Goal: Information Seeking & Learning: Learn about a topic

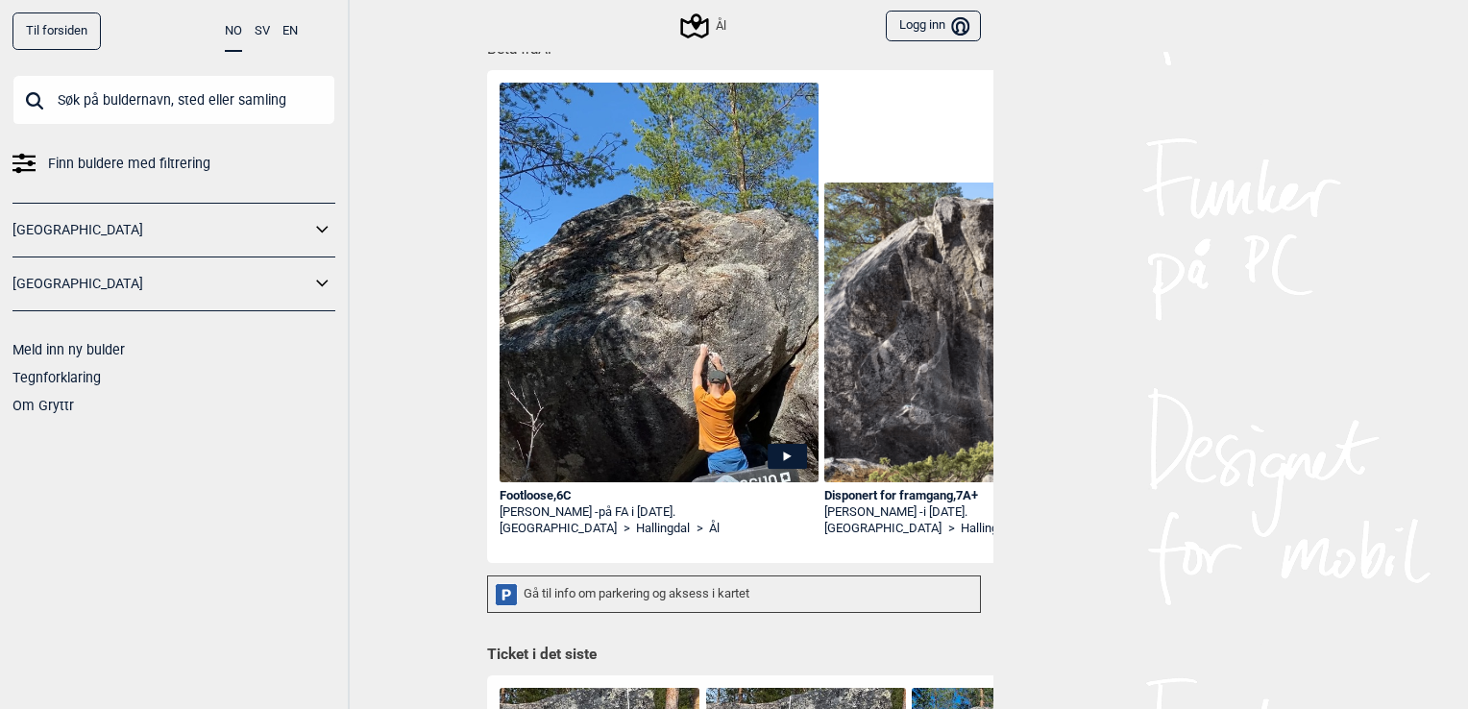
click at [616, 422] on img at bounding box center [658, 366] width 319 height 566
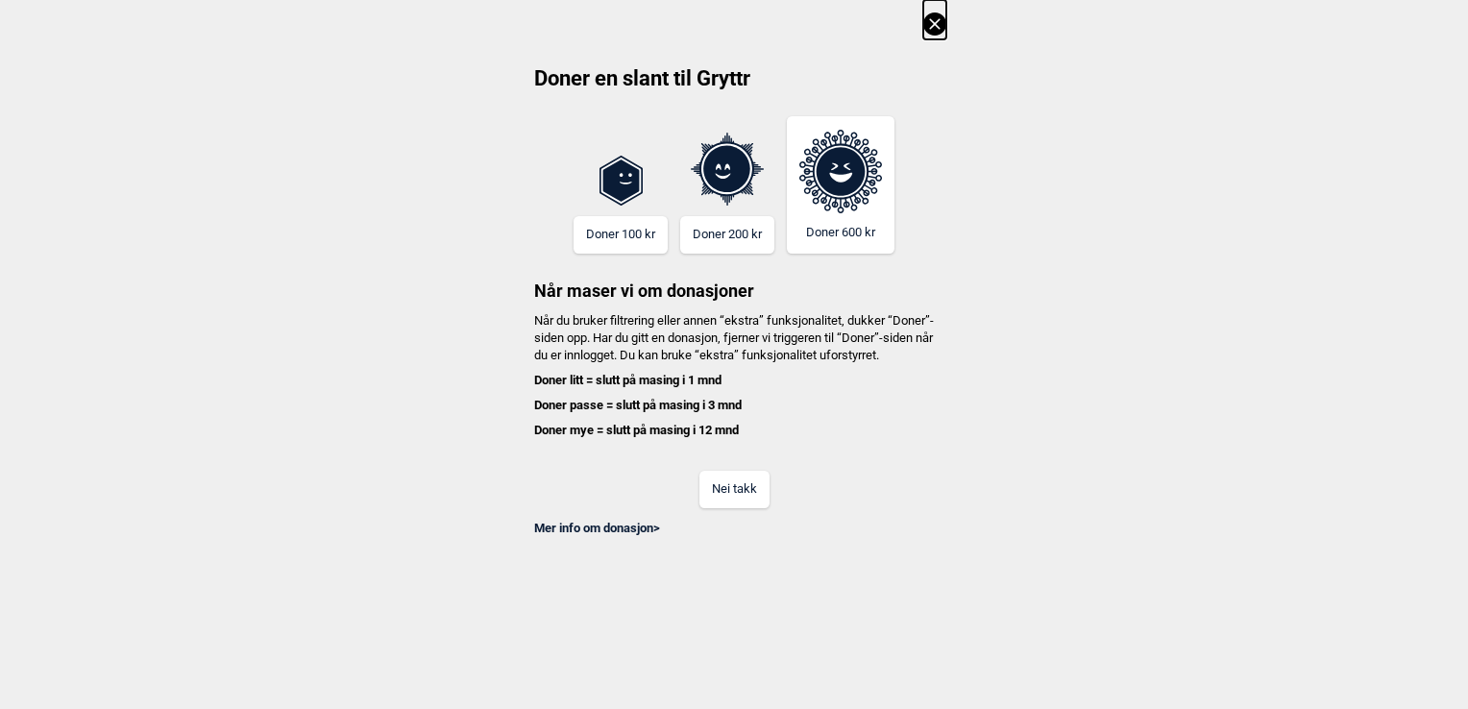
click at [748, 508] on button "Nei takk" at bounding box center [734, 489] width 70 height 37
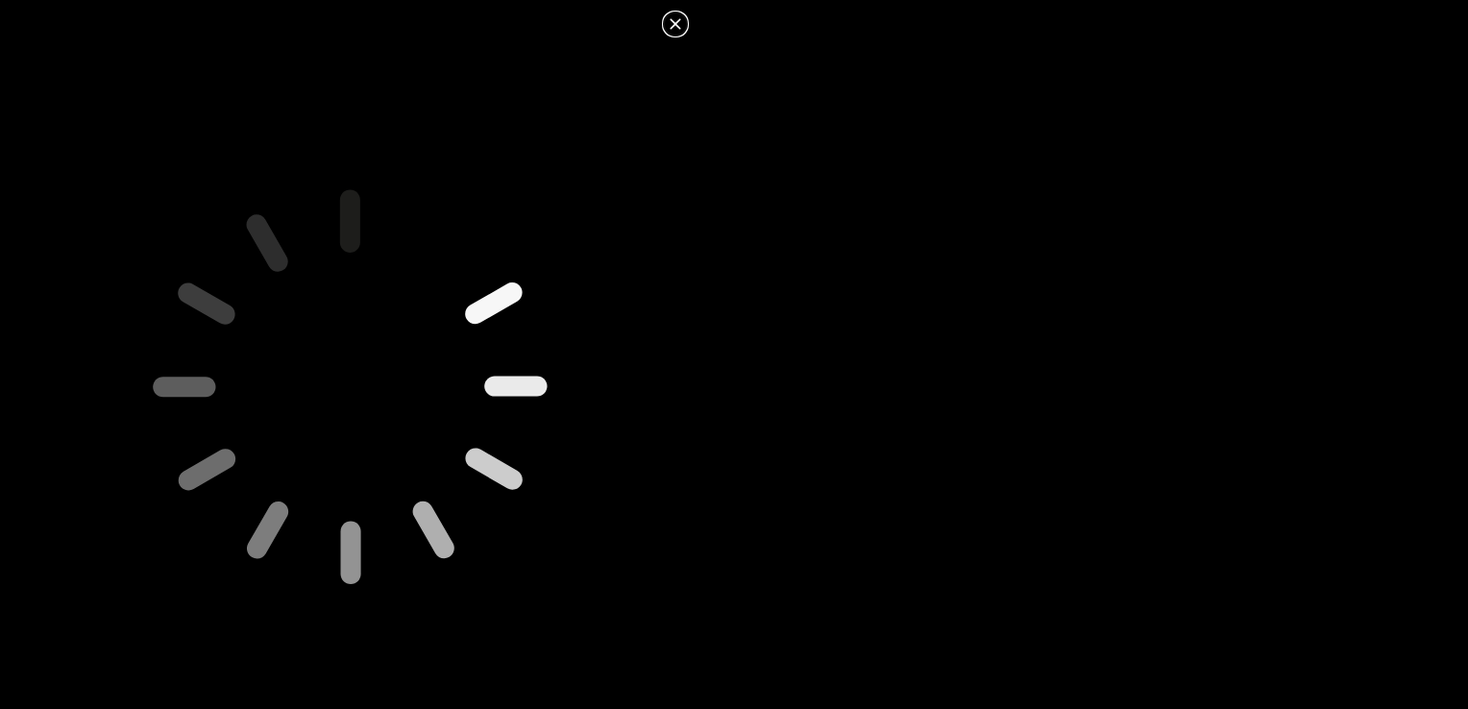
click at [672, 24] on icon at bounding box center [675, 23] width 23 height 23
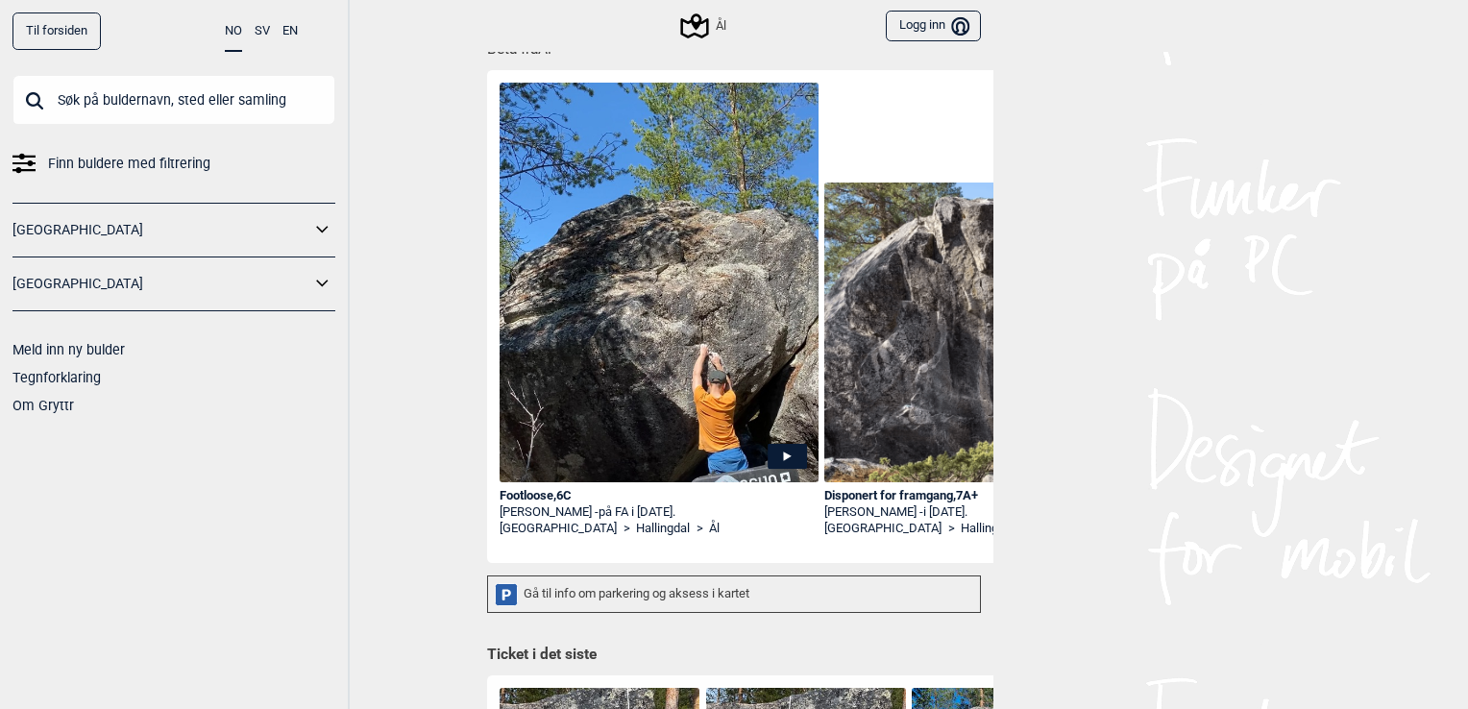
click at [549, 496] on div "Footloose , 6C" at bounding box center [658, 496] width 319 height 16
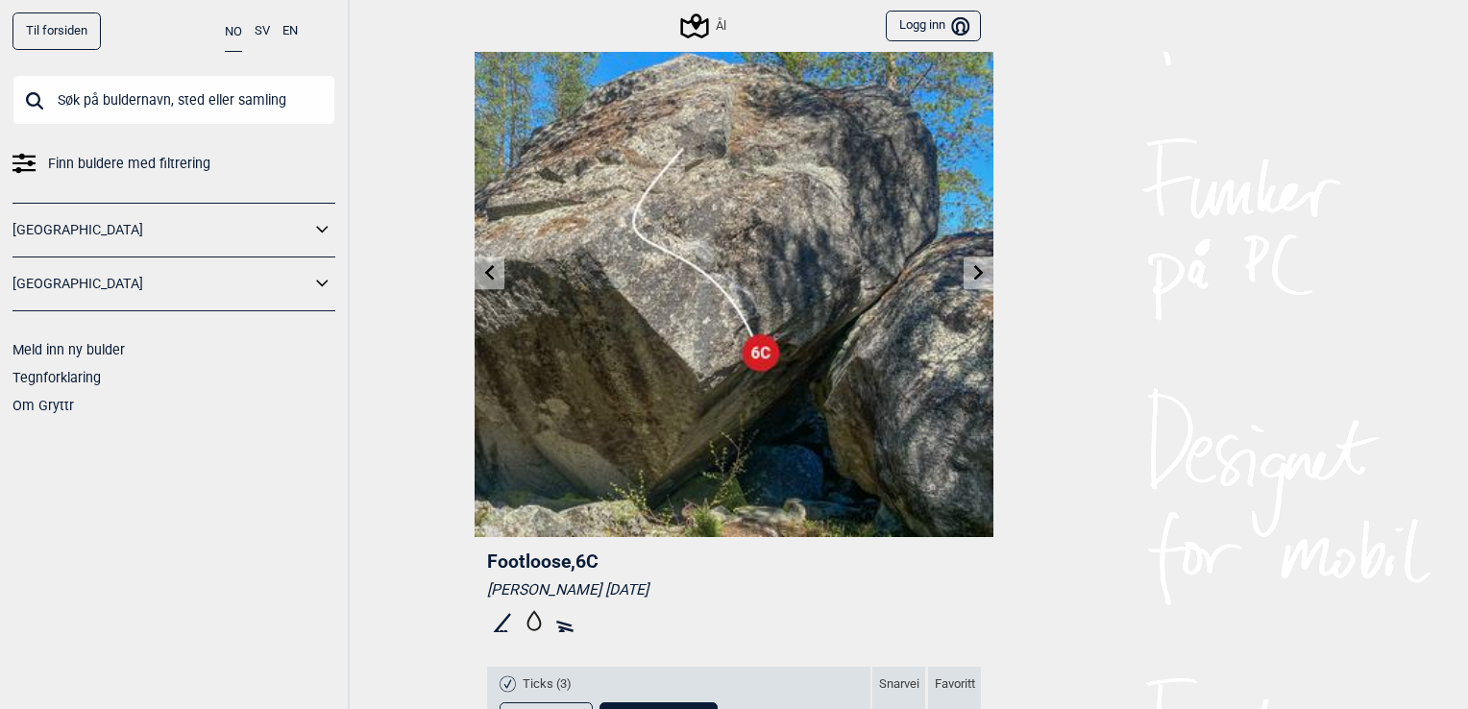
scroll to position [77, 0]
click at [493, 618] on icon at bounding box center [503, 621] width 32 height 31
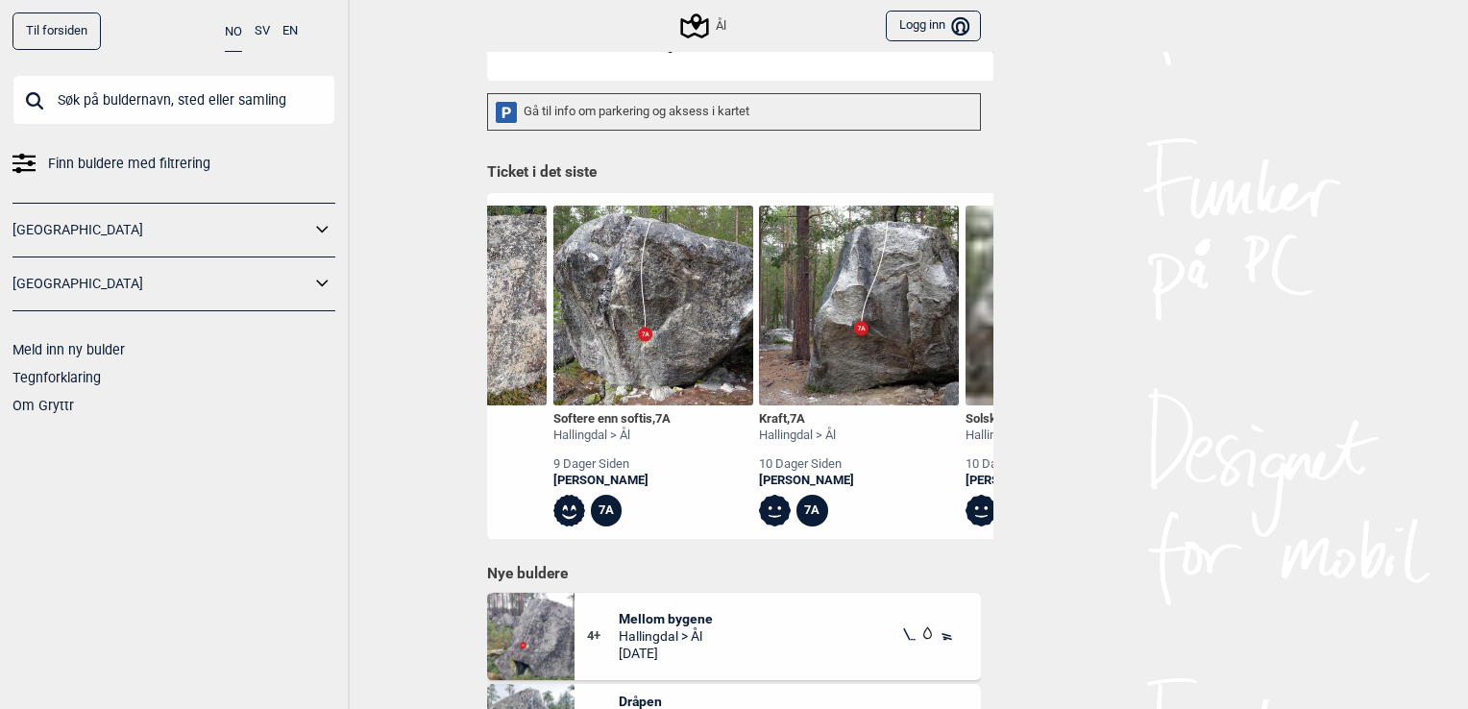
scroll to position [0, 567]
click at [626, 416] on div "Softere enn softis , 7A" at bounding box center [609, 419] width 117 height 16
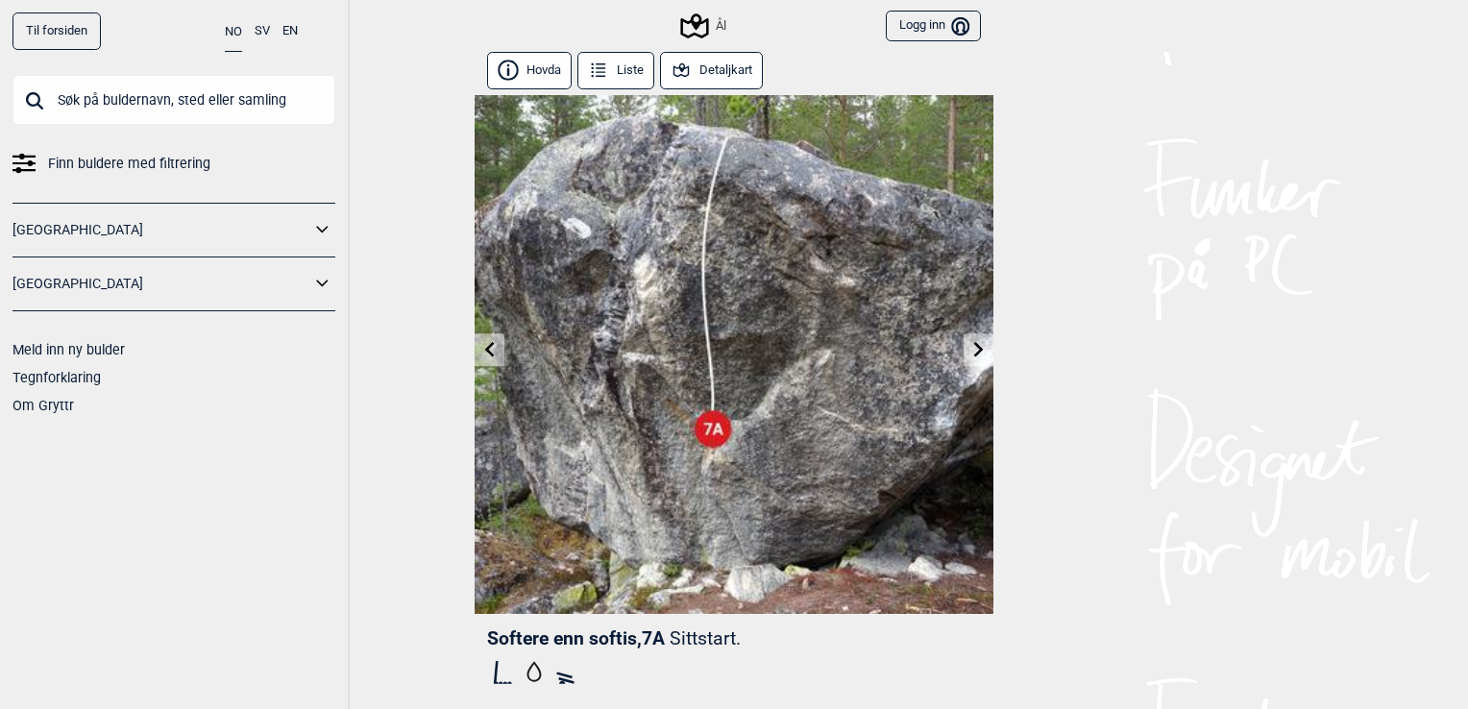
click at [707, 66] on button "Detaljkart" at bounding box center [711, 70] width 103 height 37
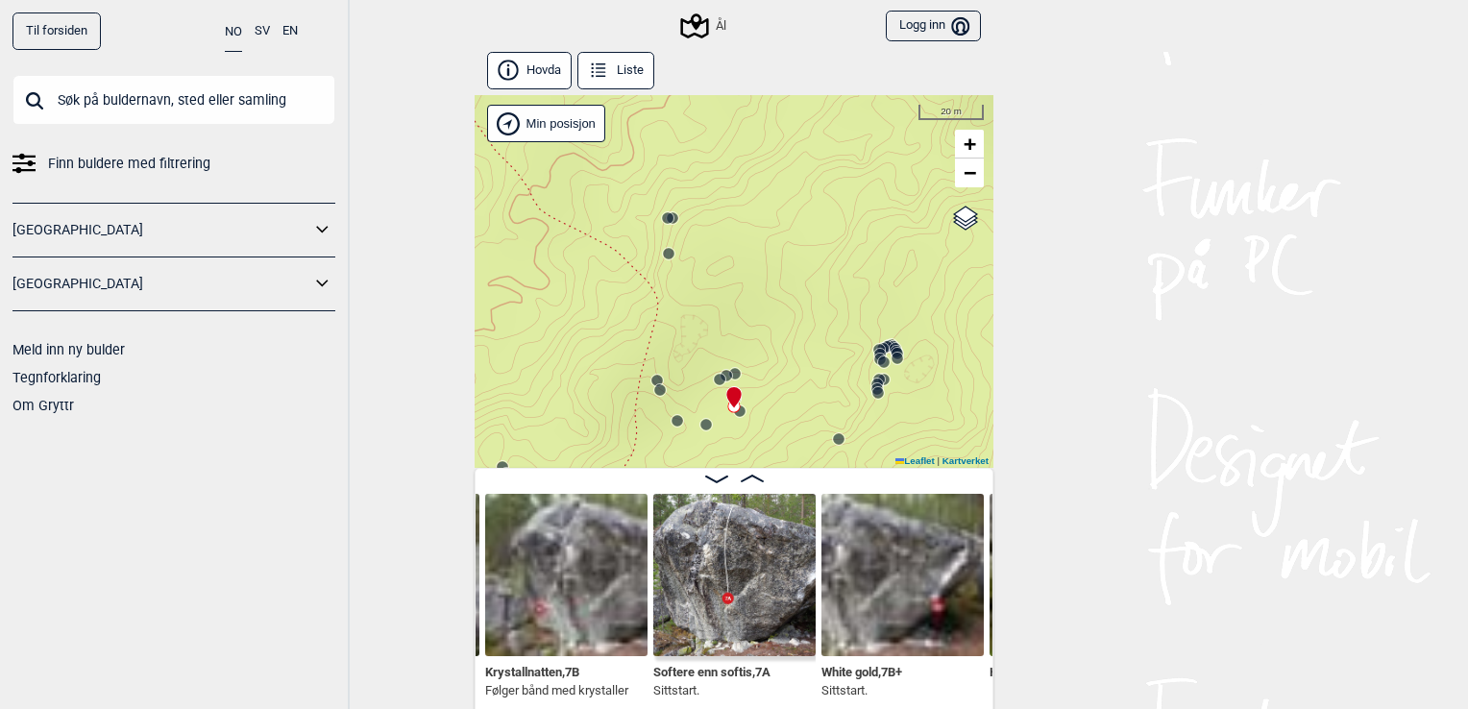
scroll to position [10, 0]
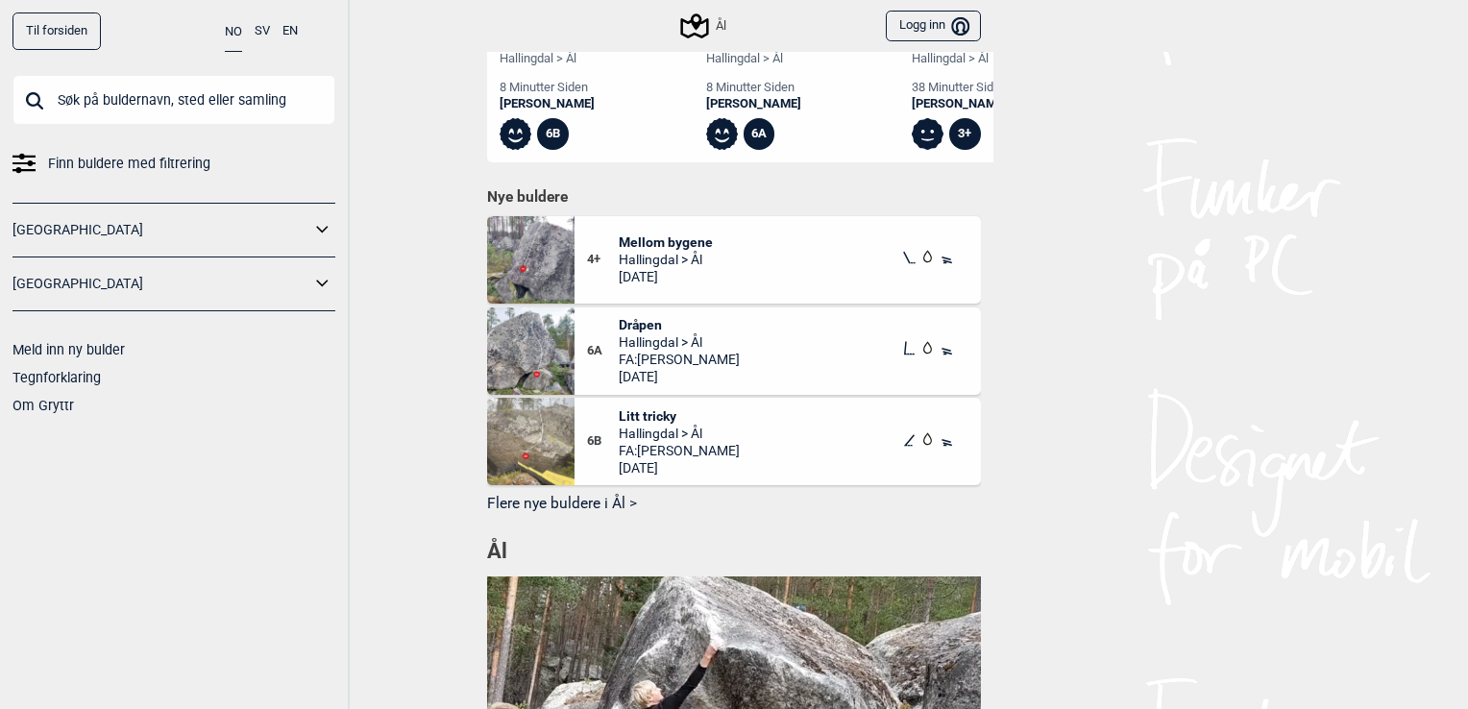
scroll to position [938, 0]
click at [626, 334] on span "Dråpen" at bounding box center [679, 325] width 121 height 17
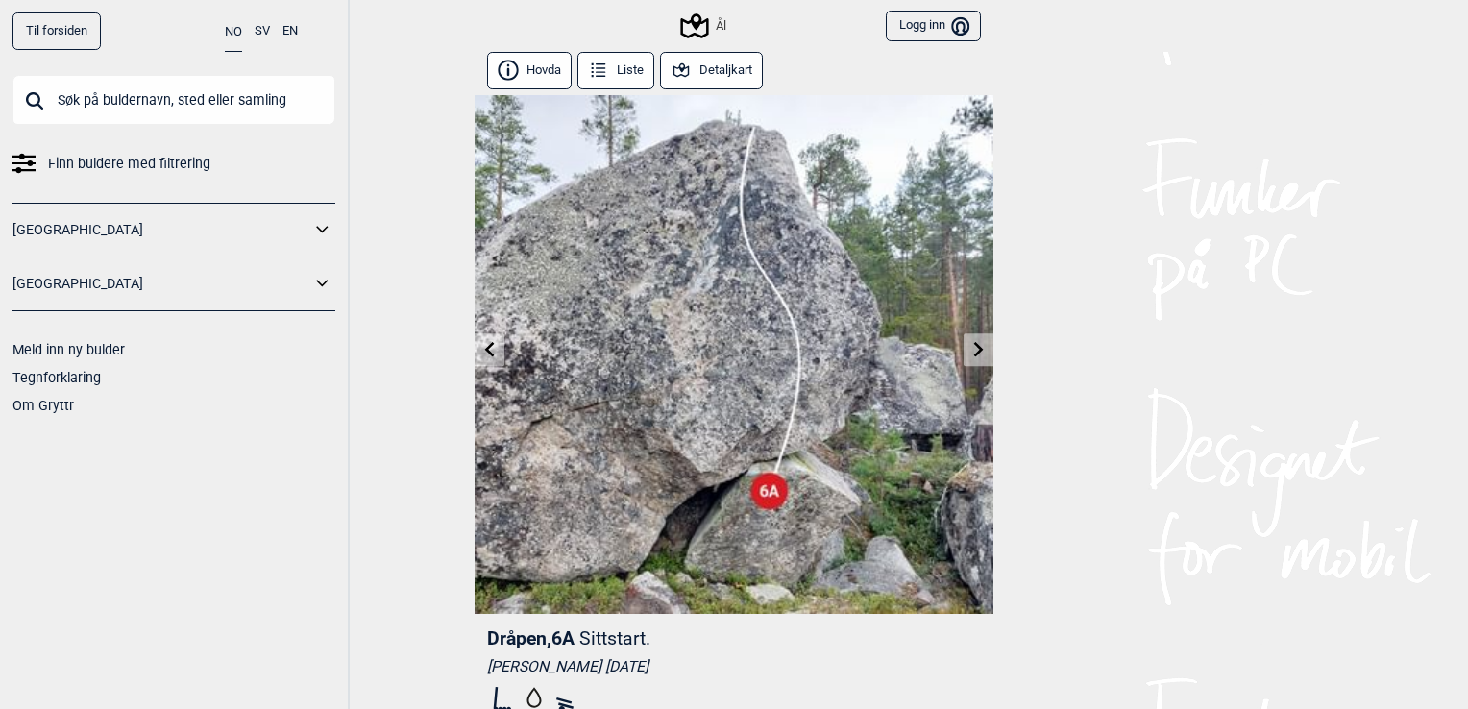
click at [675, 75] on icon at bounding box center [680, 69] width 15 height 13
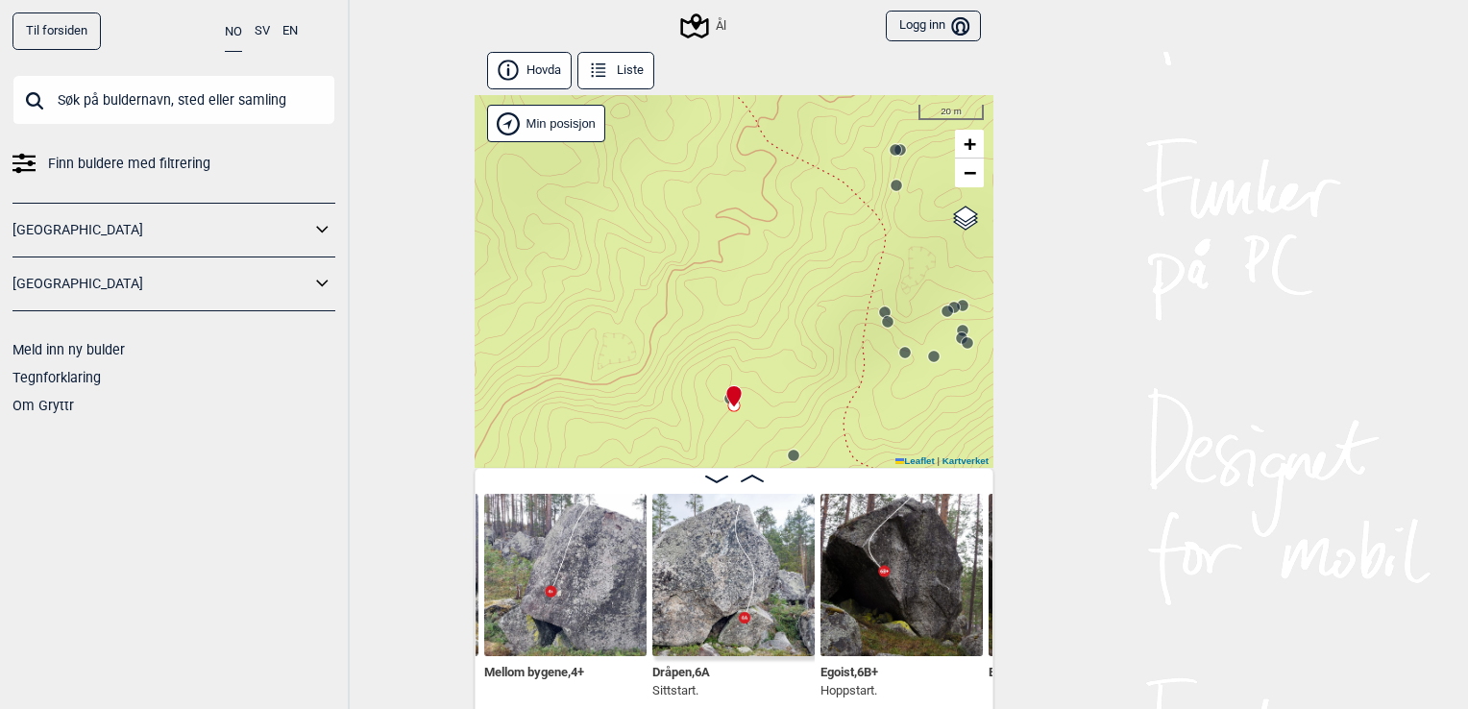
scroll to position [10, 0]
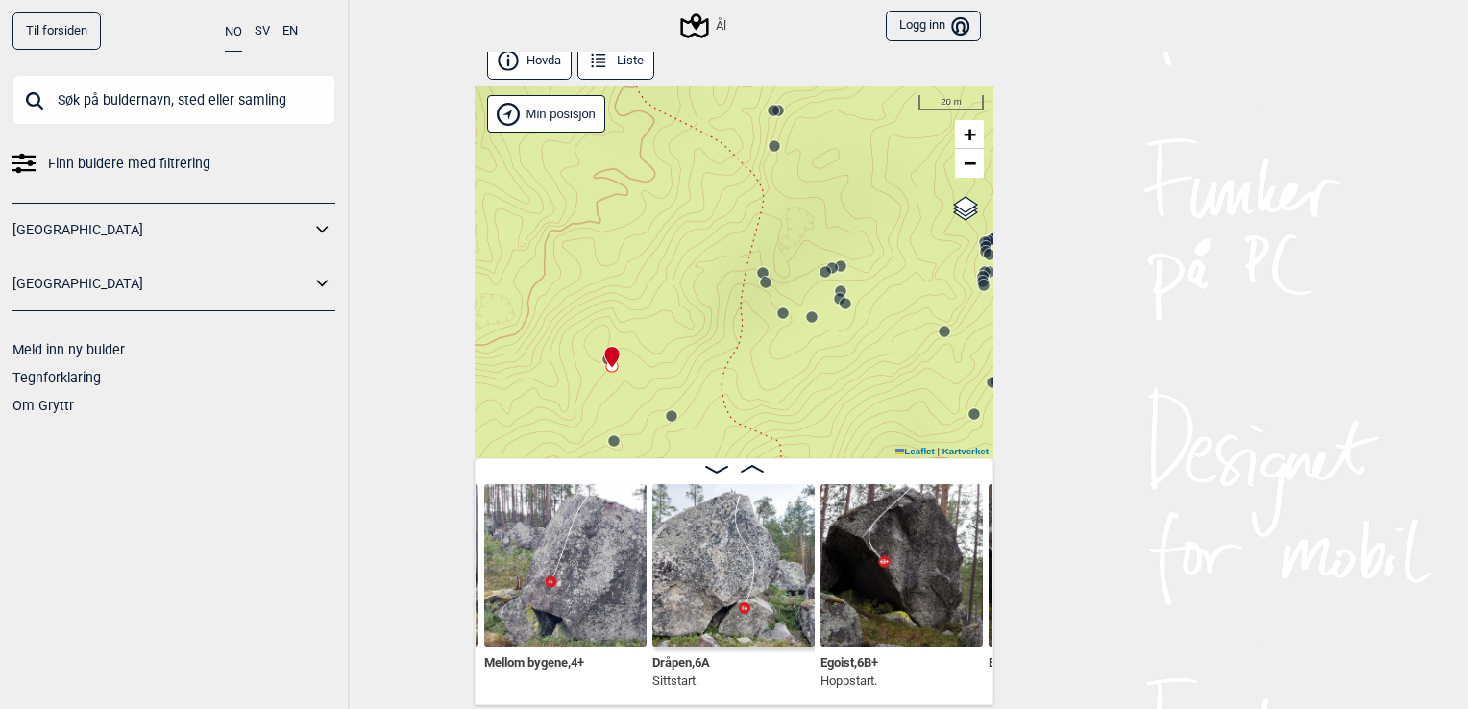
drag, startPoint x: 841, startPoint y: 351, endPoint x: 742, endPoint y: 304, distance: 110.4
click at [742, 304] on div "Ål" at bounding box center [734, 271] width 519 height 373
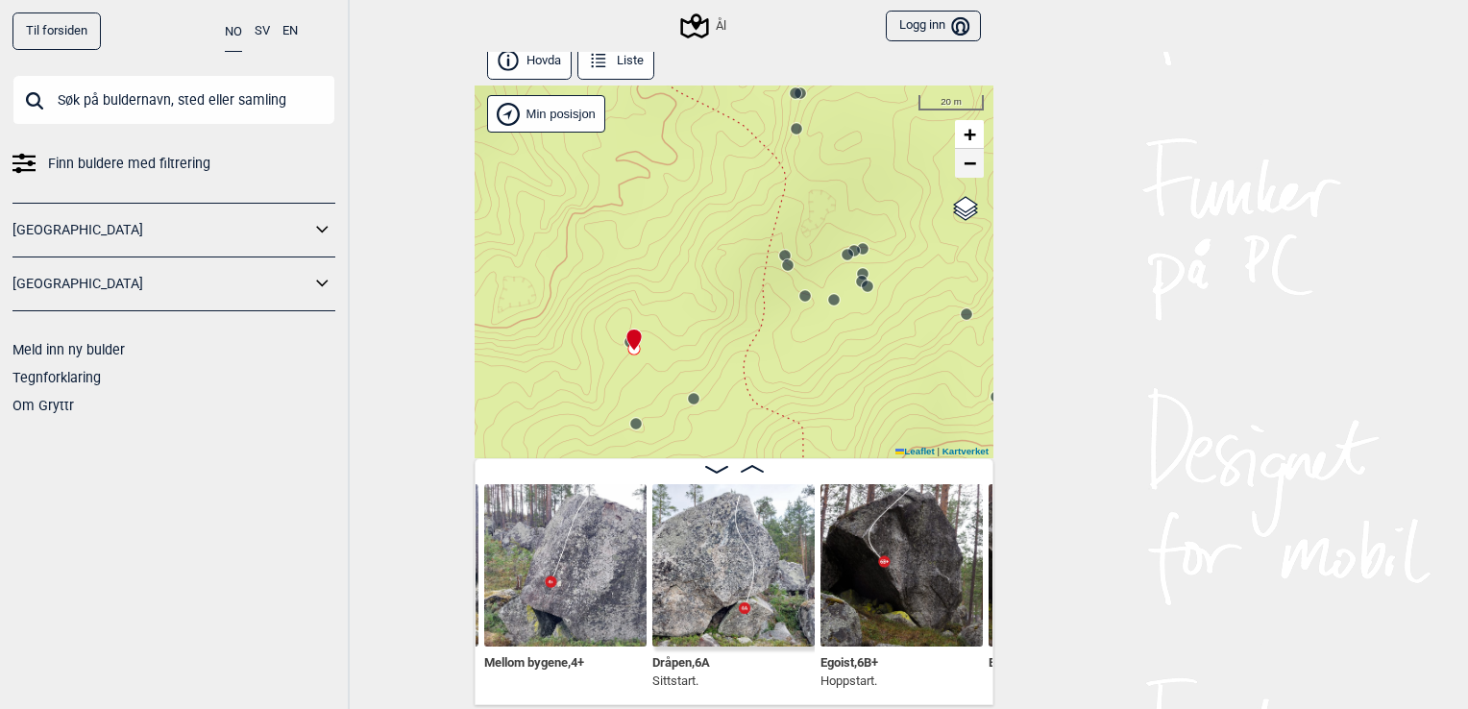
click at [963, 170] on span "−" at bounding box center [969, 163] width 12 height 24
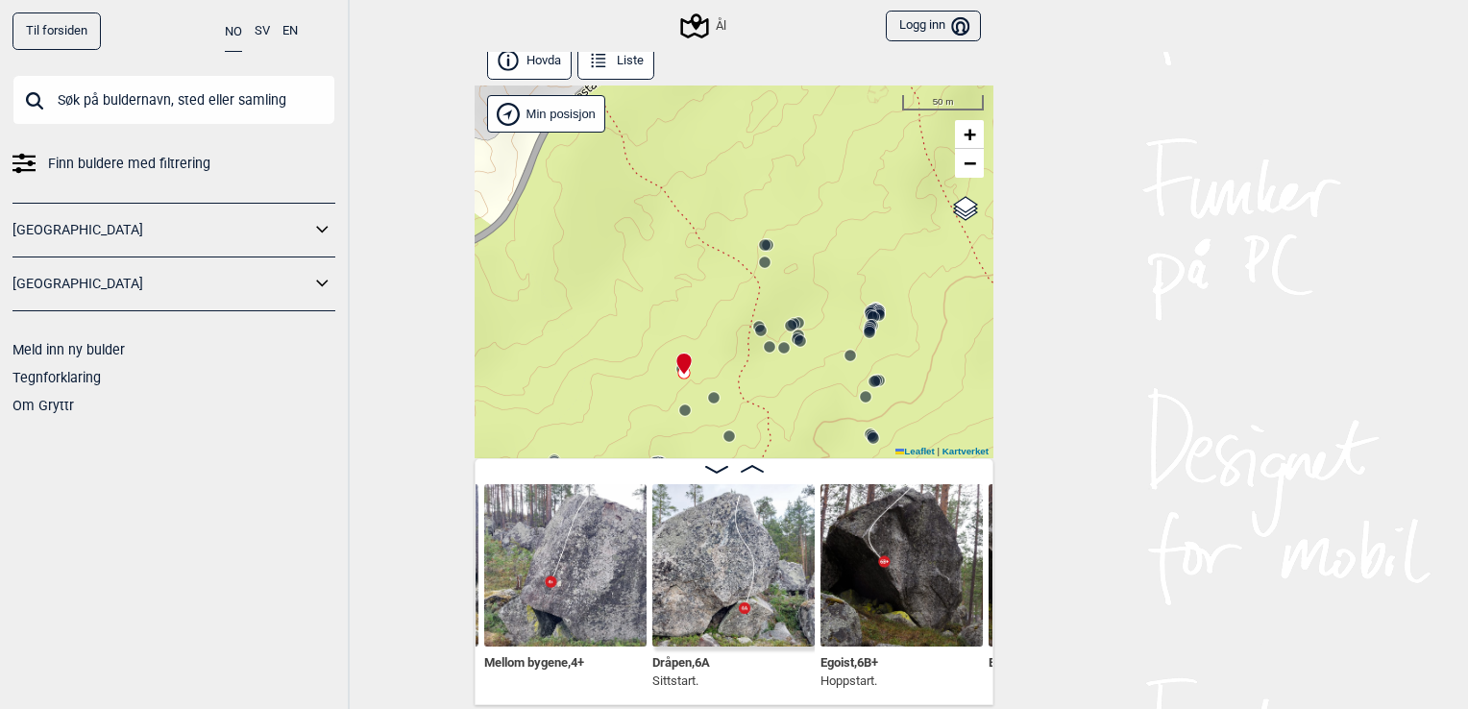
click at [867, 310] on circle at bounding box center [872, 316] width 12 height 12
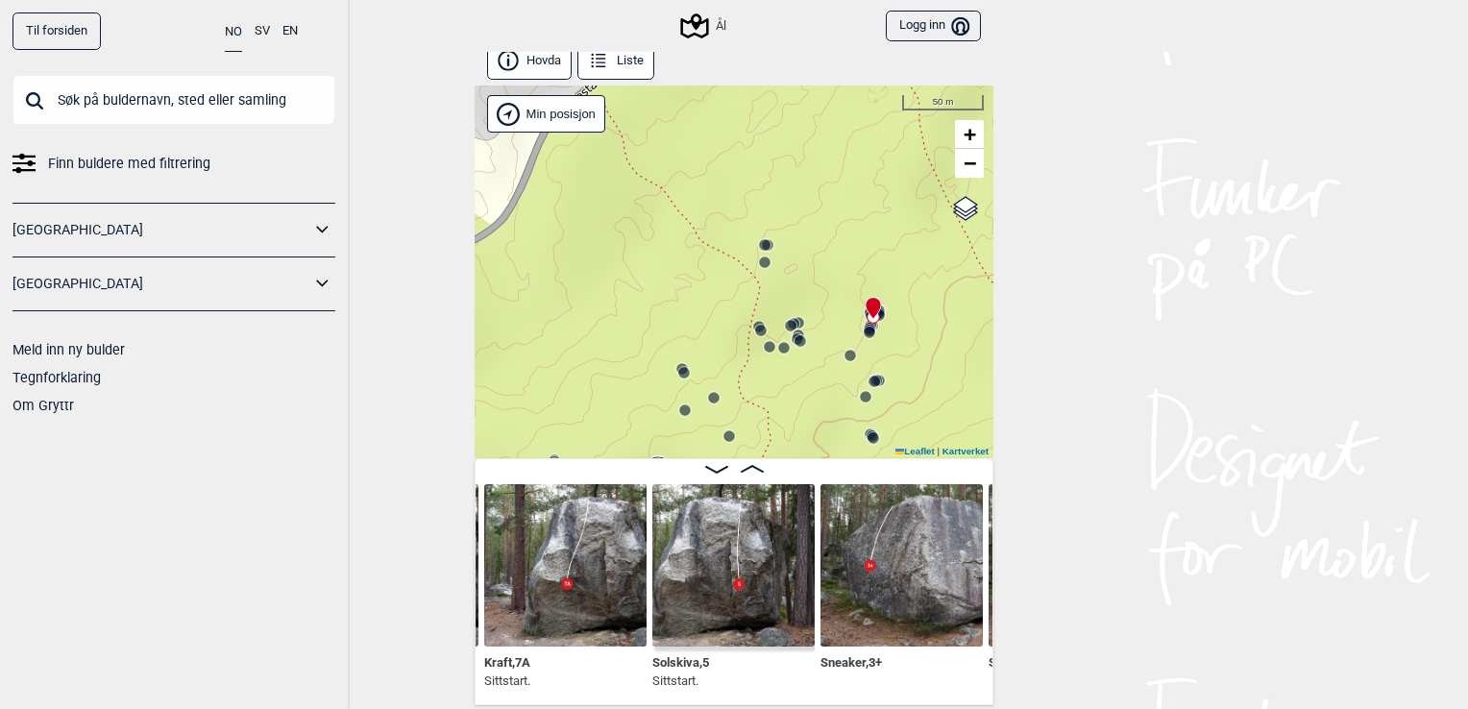
click at [678, 376] on circle at bounding box center [684, 373] width 12 height 12
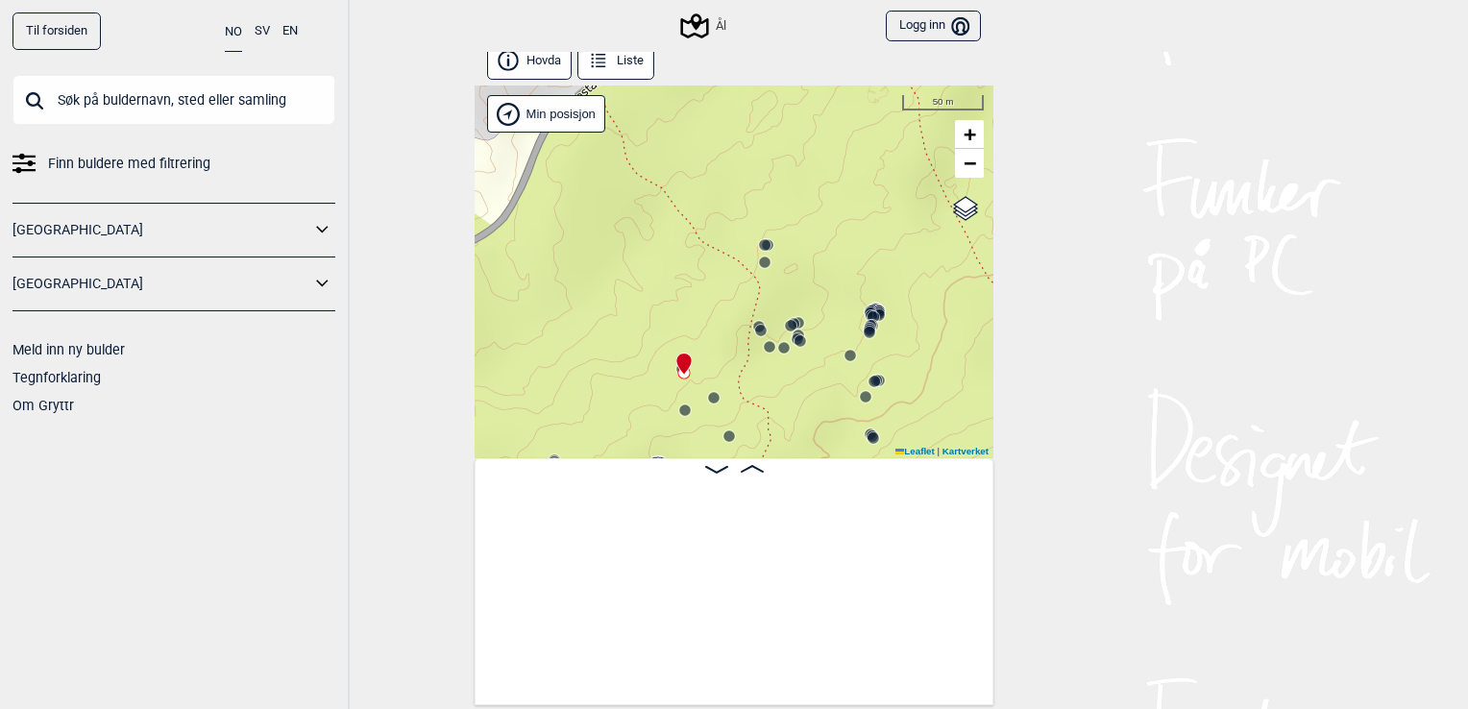
scroll to position [0, 5844]
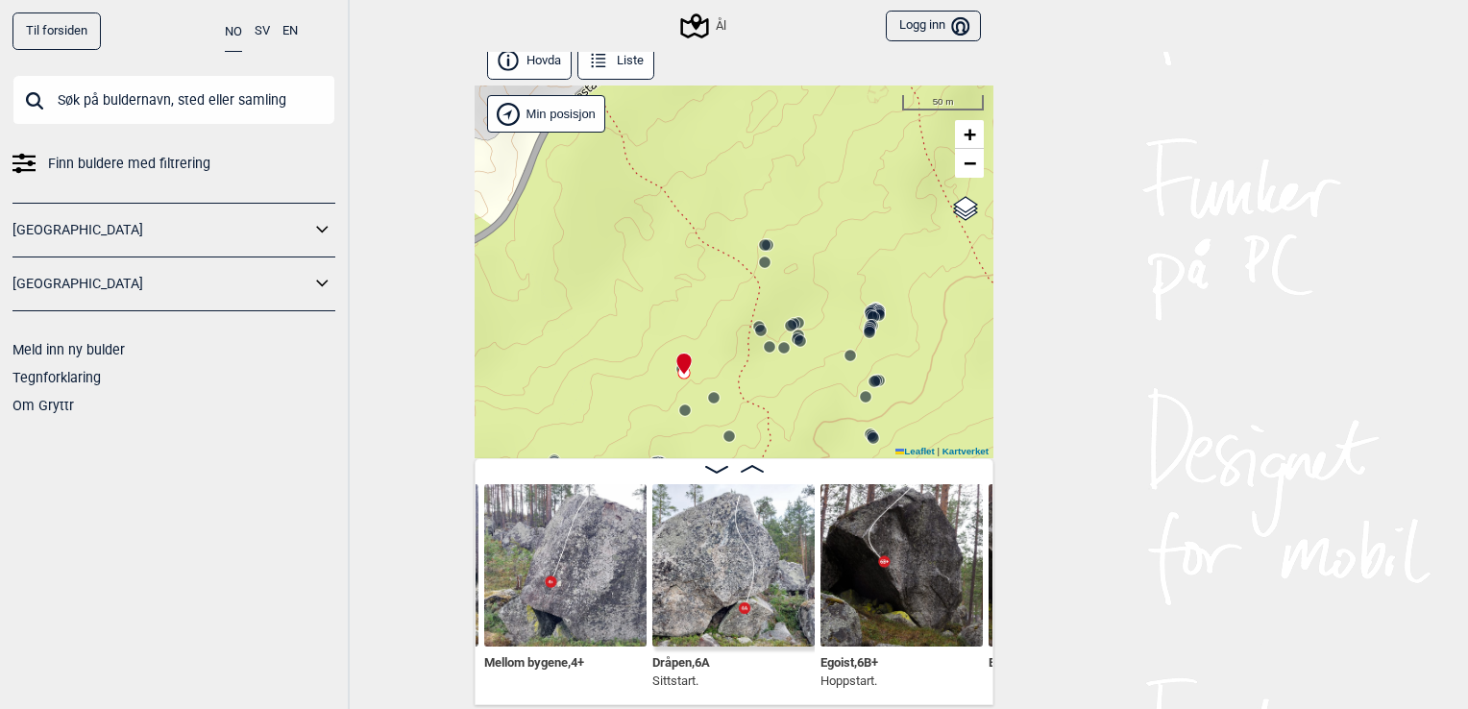
click at [708, 397] on circle at bounding box center [714, 398] width 12 height 12
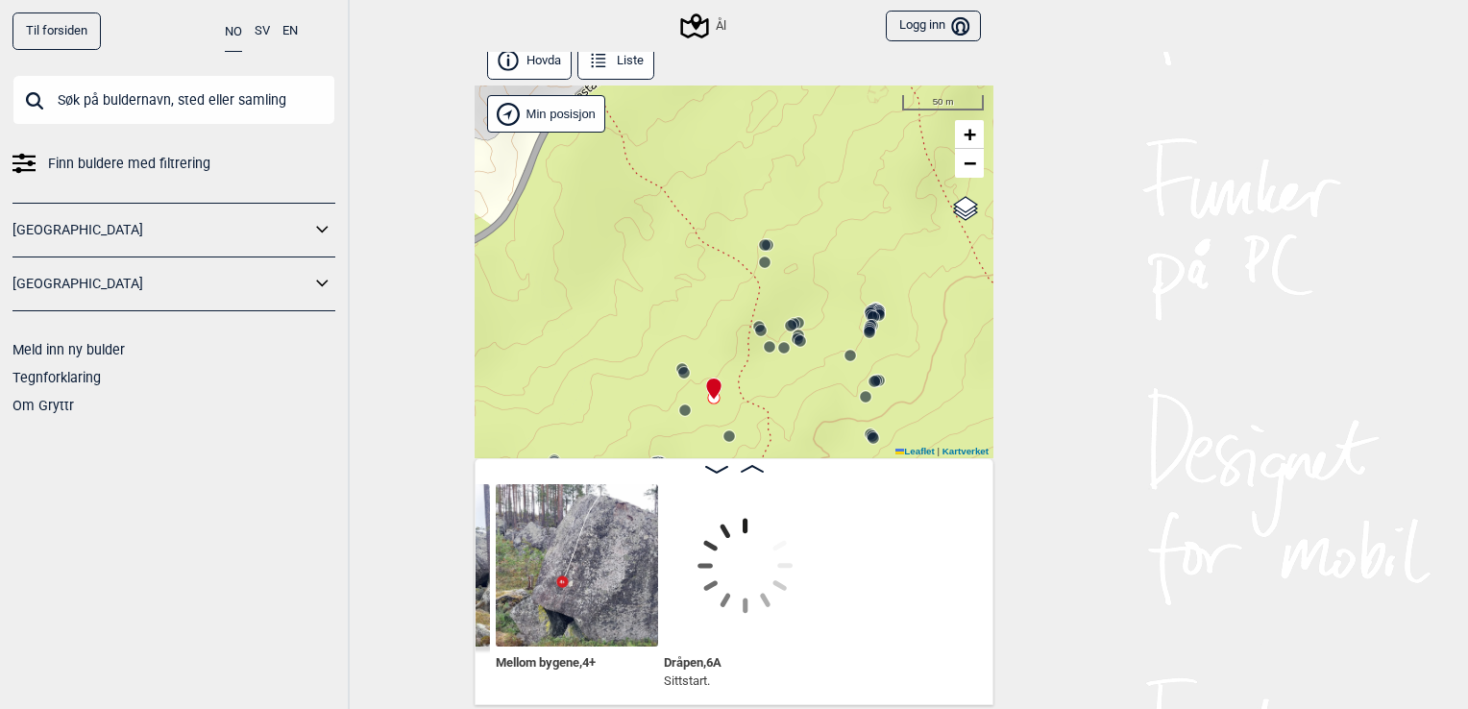
scroll to position [0, 5519]
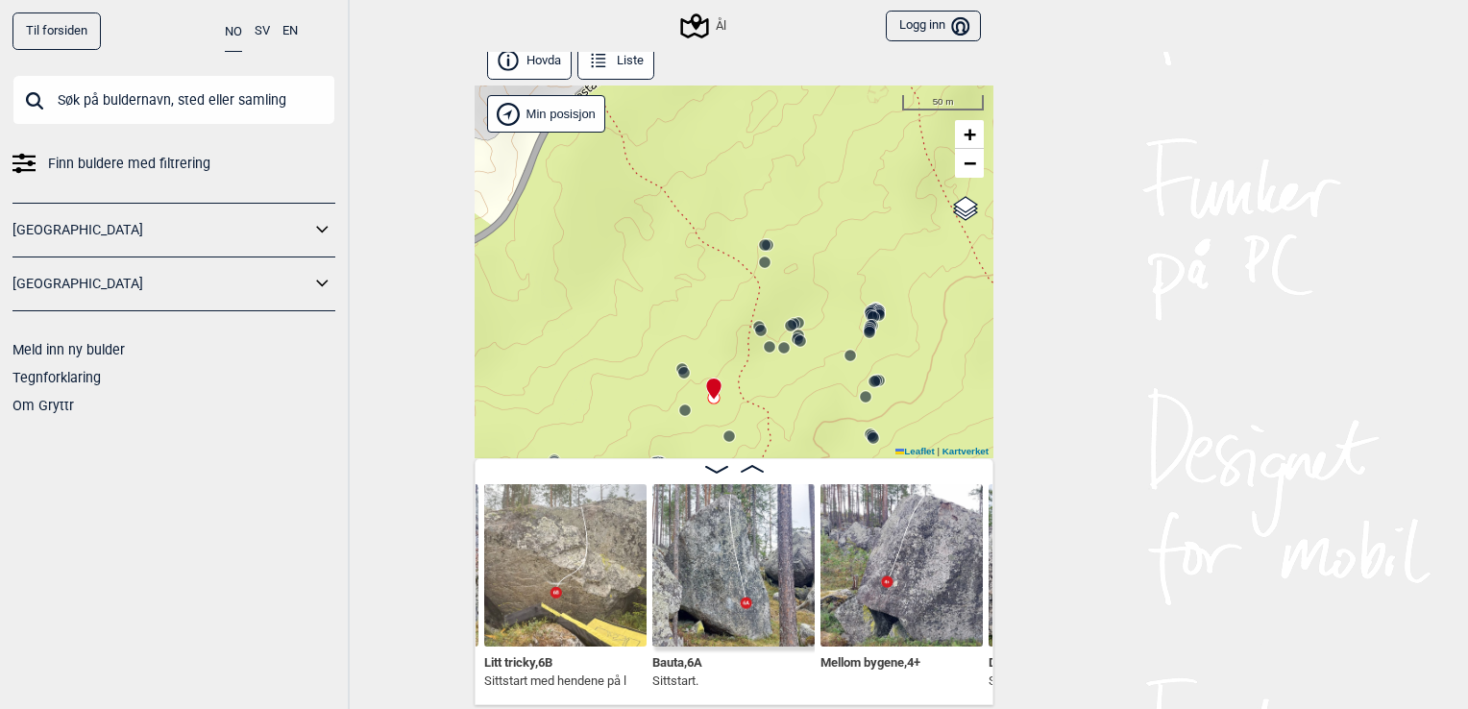
click at [679, 413] on circle at bounding box center [685, 410] width 12 height 12
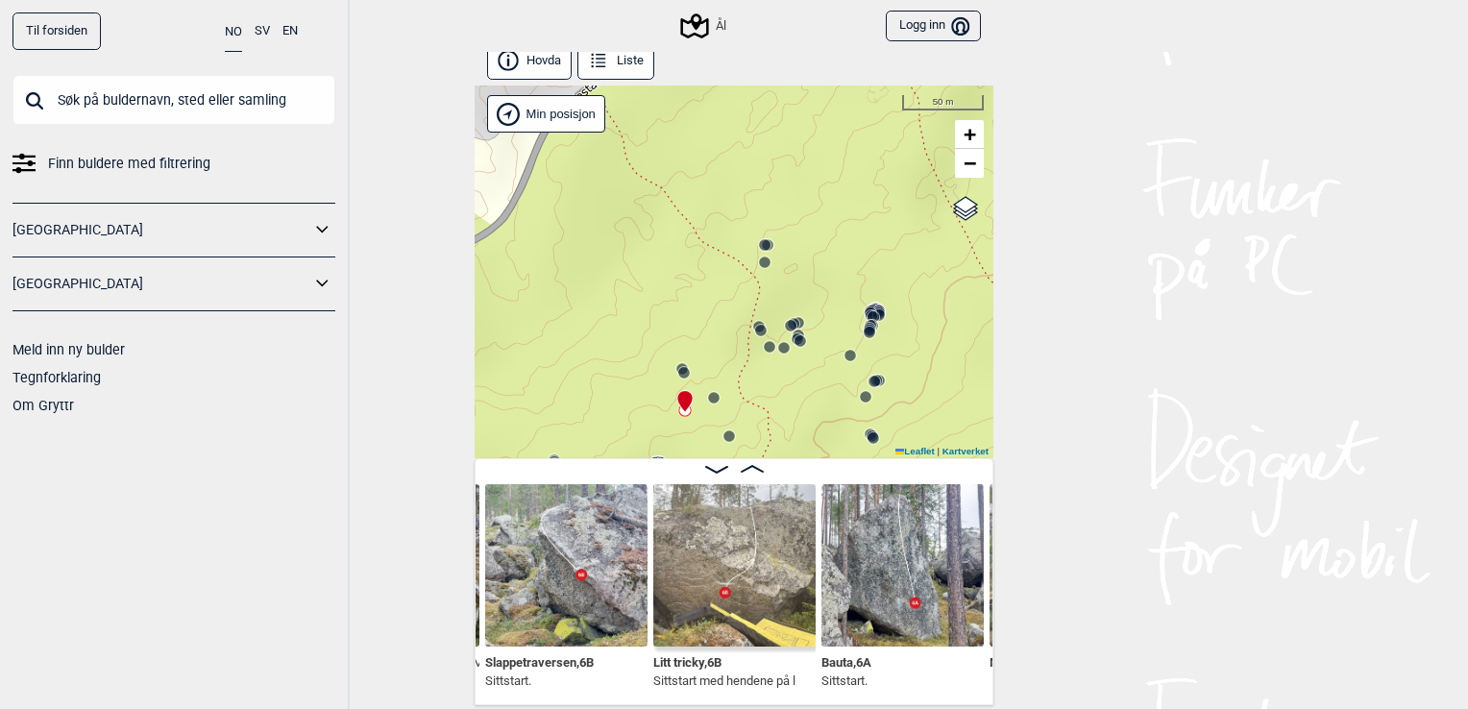
click at [723, 433] on circle at bounding box center [729, 436] width 12 height 12
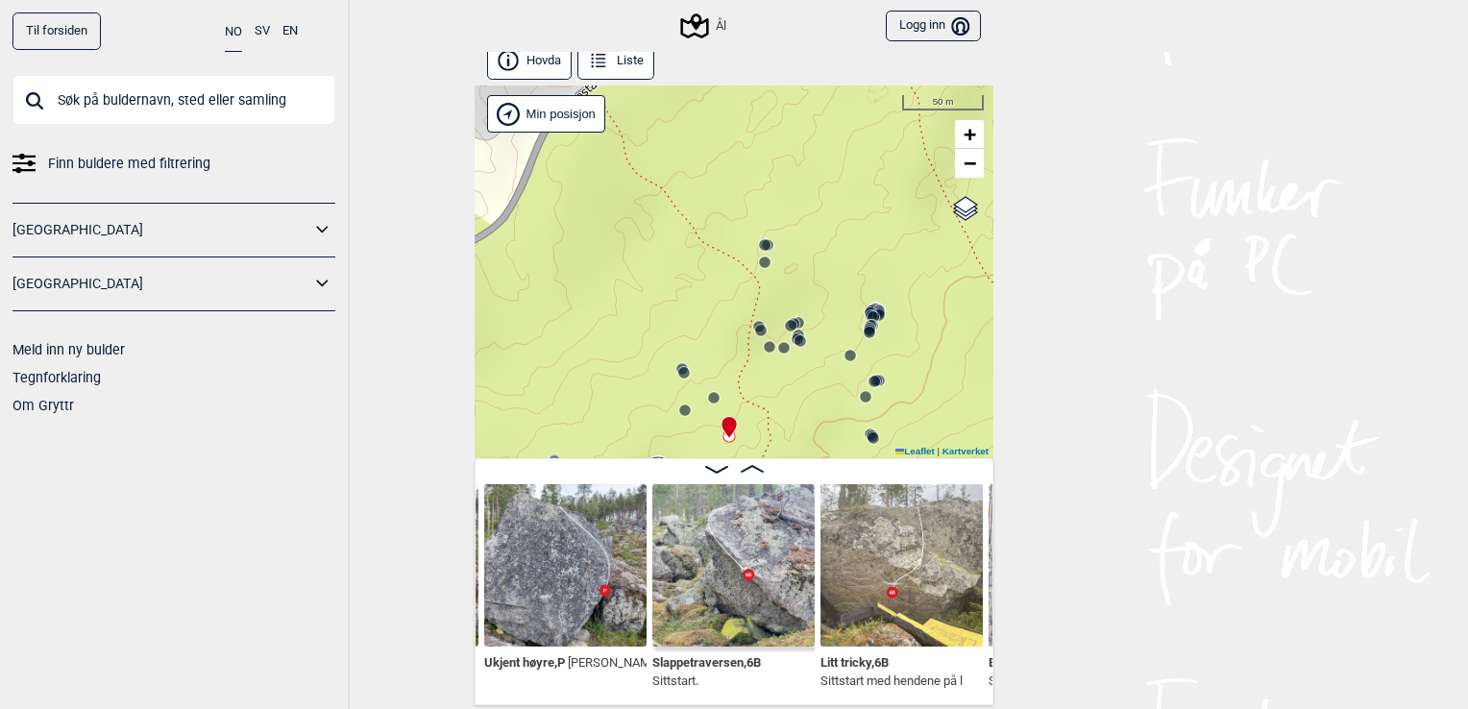
click at [706, 395] on icon at bounding box center [713, 397] width 15 height 15
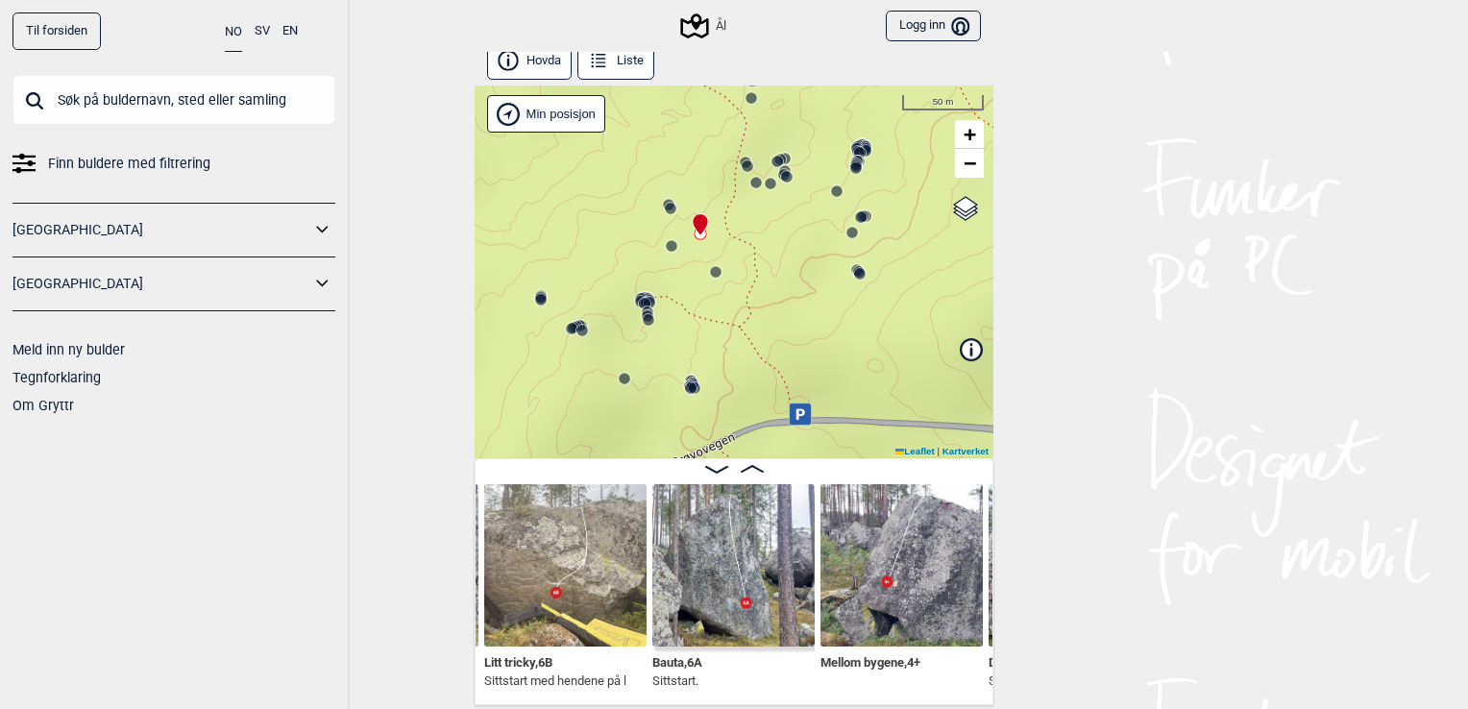
drag, startPoint x: 631, startPoint y: 417, endPoint x: 618, endPoint y: 253, distance: 164.8
click at [618, 253] on div "Ål" at bounding box center [734, 271] width 519 height 373
click at [639, 302] on circle at bounding box center [645, 304] width 12 height 12
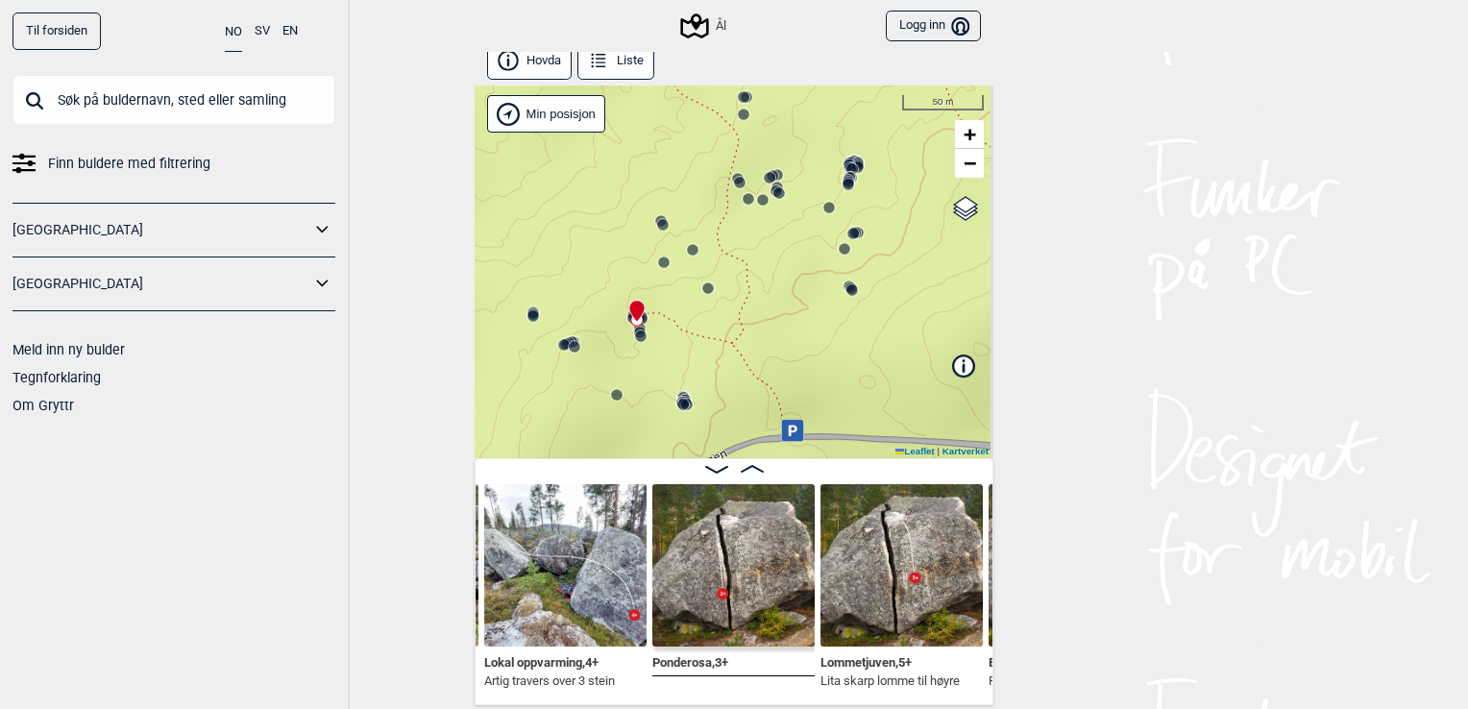
drag, startPoint x: 685, startPoint y: 298, endPoint x: 666, endPoint y: 343, distance: 49.1
click at [666, 343] on div "Ål" at bounding box center [734, 271] width 519 height 373
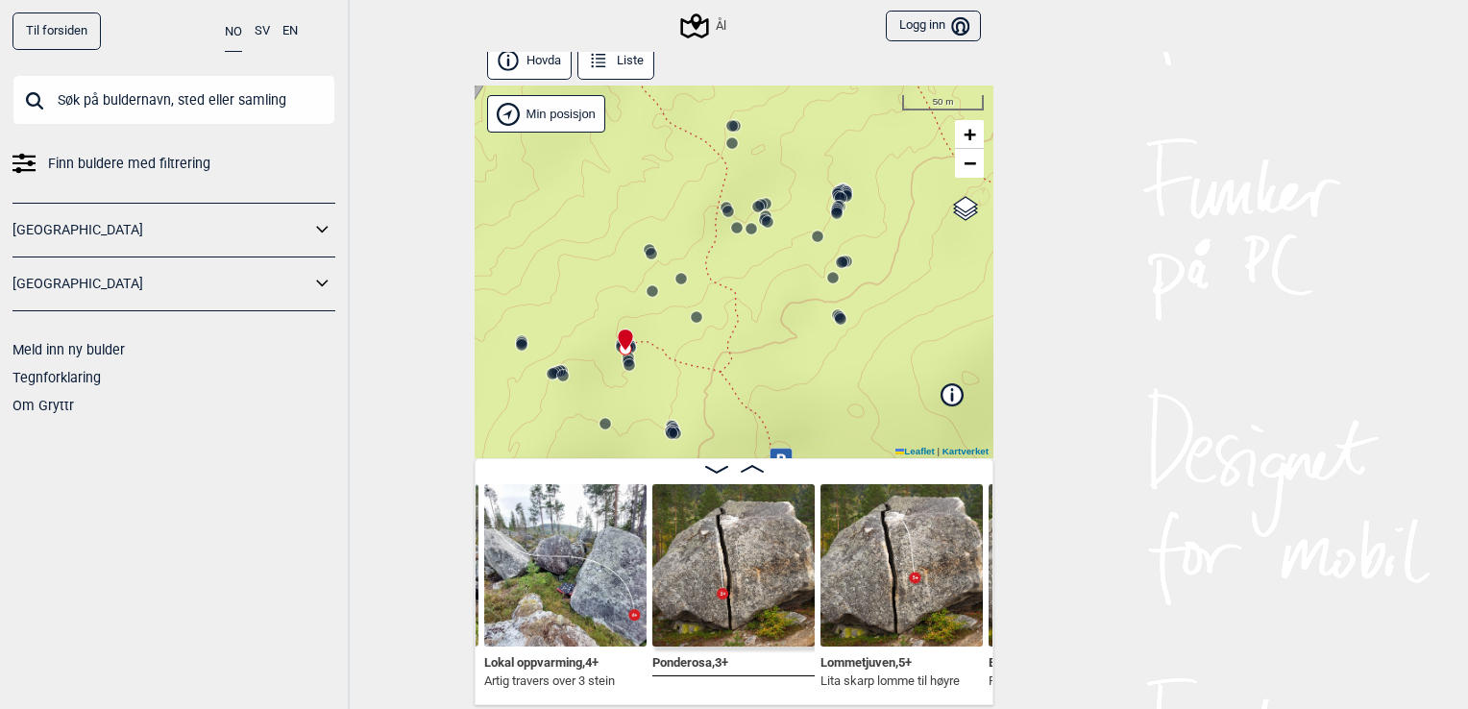
click at [731, 229] on circle at bounding box center [737, 228] width 12 height 12
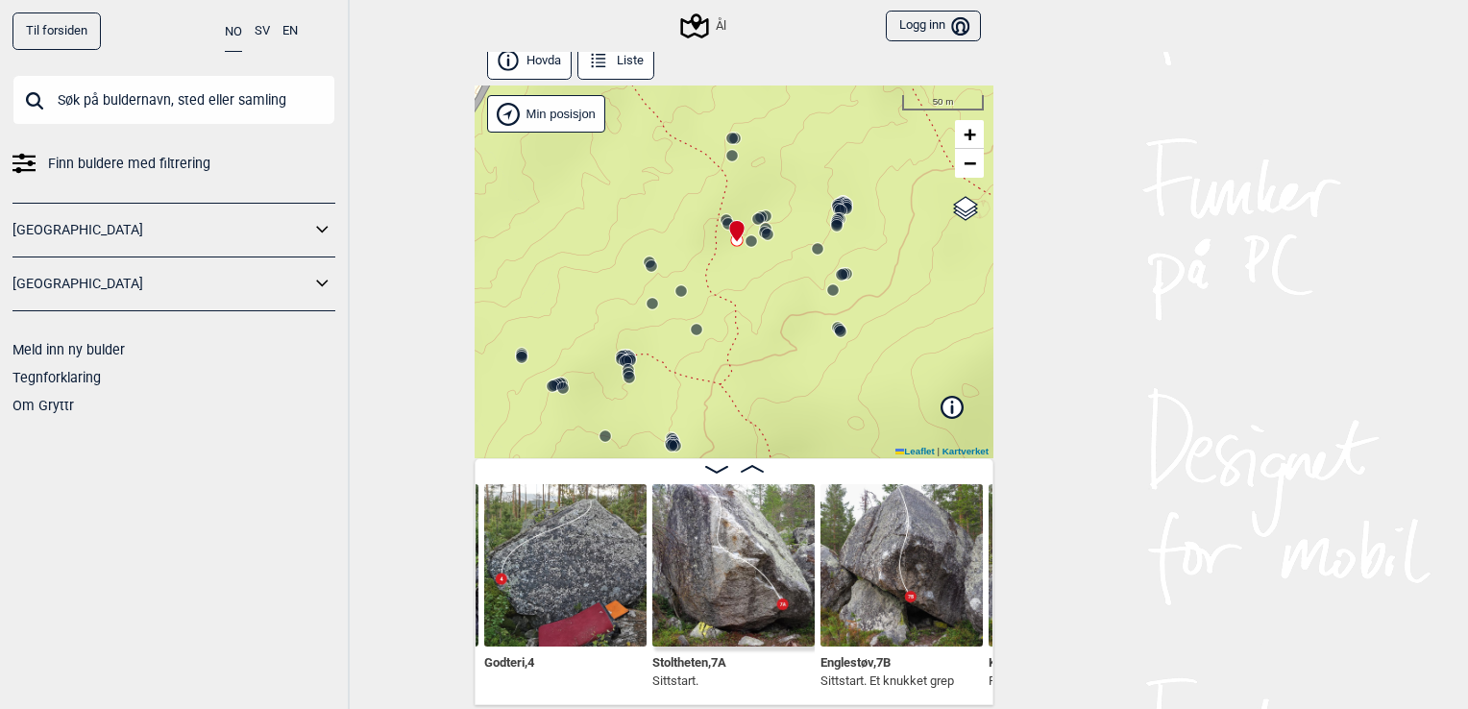
click at [645, 267] on circle at bounding box center [651, 266] width 12 height 12
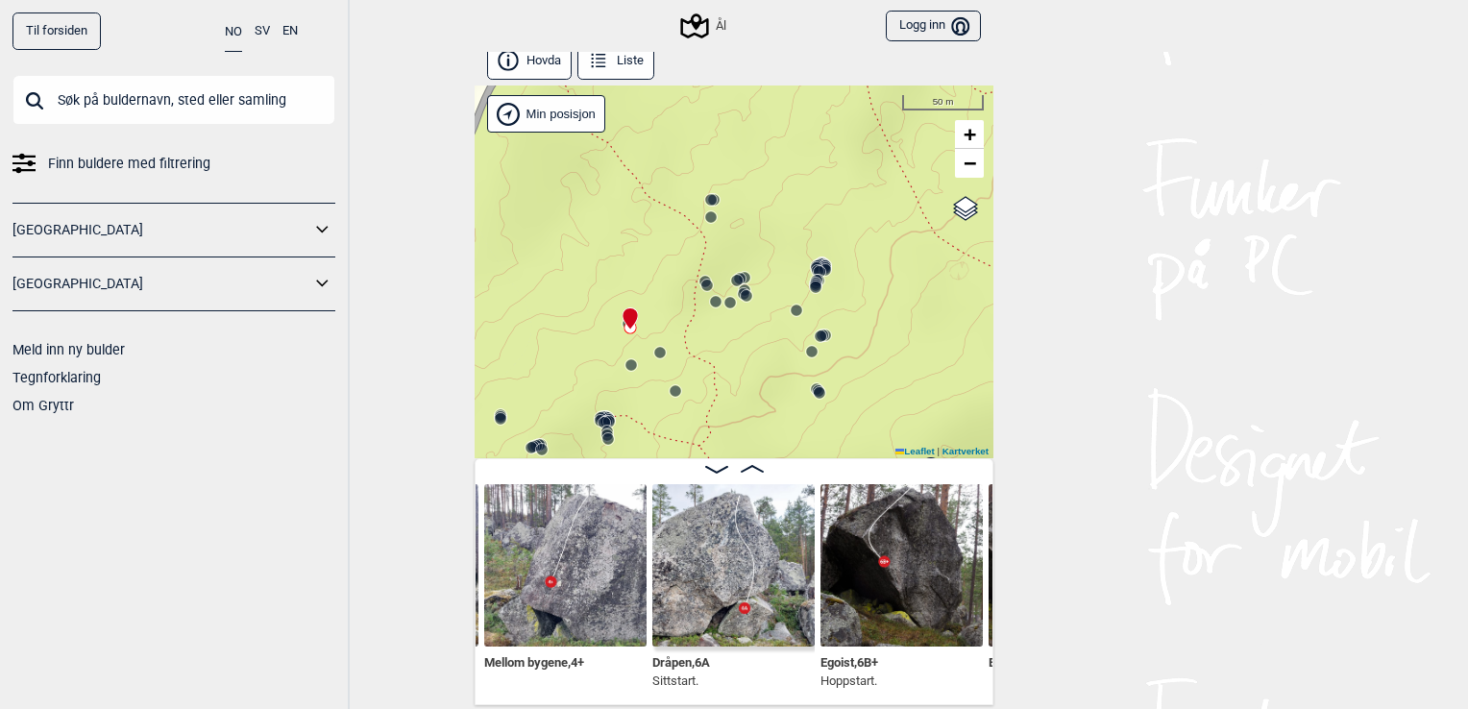
drag, startPoint x: 770, startPoint y: 275, endPoint x: 749, endPoint y: 339, distance: 67.7
click at [749, 339] on div "Ål" at bounding box center [734, 271] width 519 height 373
click at [707, 223] on circle at bounding box center [711, 220] width 12 height 12
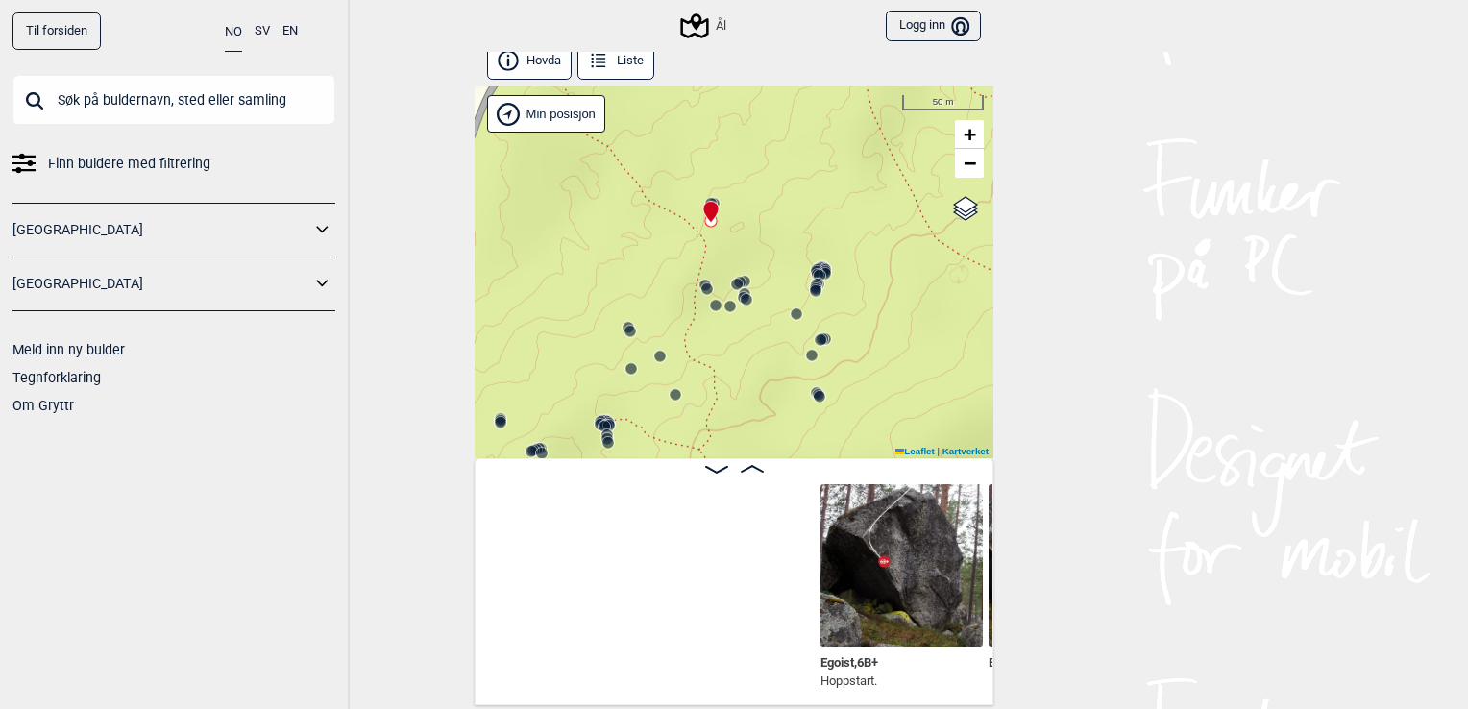
scroll to position [0, 6400]
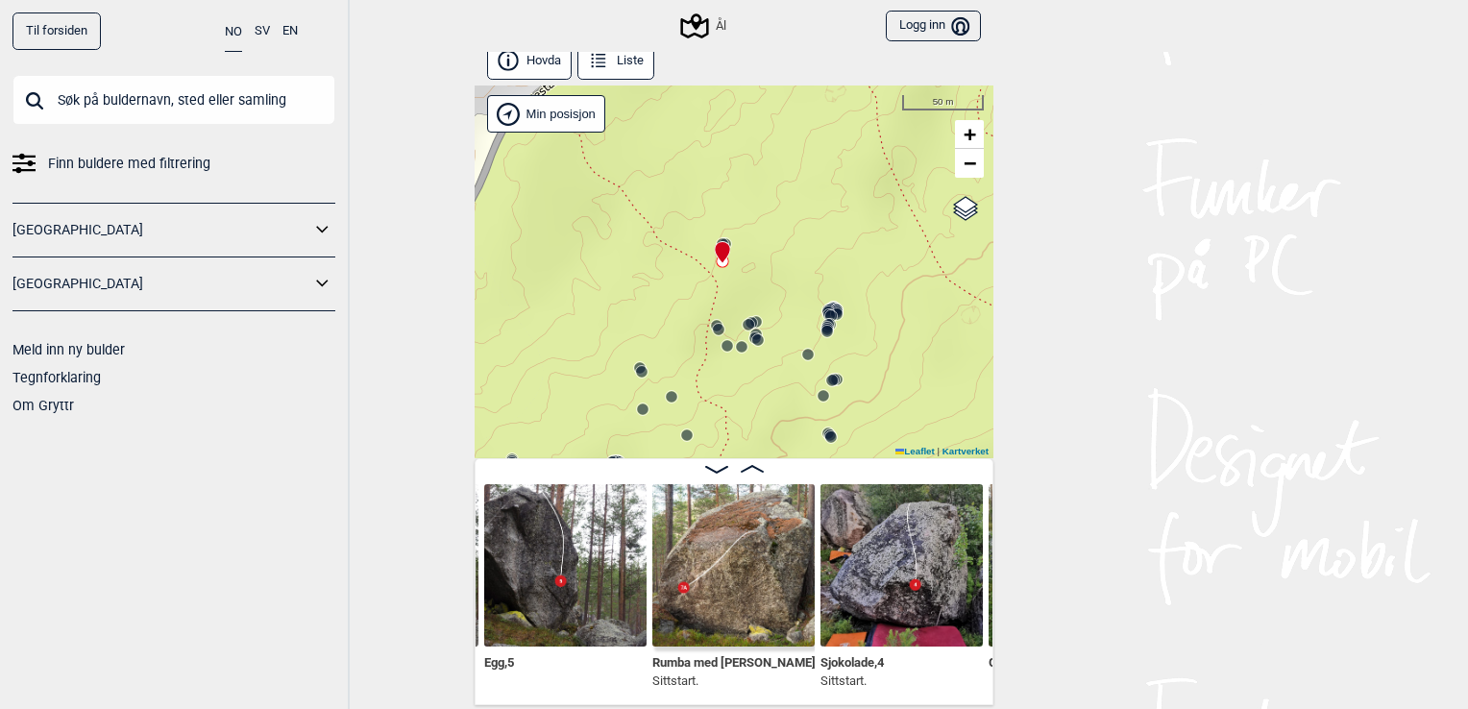
drag, startPoint x: 753, startPoint y: 207, endPoint x: 765, endPoint y: 244, distance: 39.2
click at [765, 244] on div "Ål" at bounding box center [734, 271] width 519 height 373
click at [720, 241] on icon at bounding box center [723, 252] width 16 height 23
click at [713, 238] on div at bounding box center [718, 243] width 15 height 15
click at [720, 231] on div "Ål" at bounding box center [734, 271] width 519 height 373
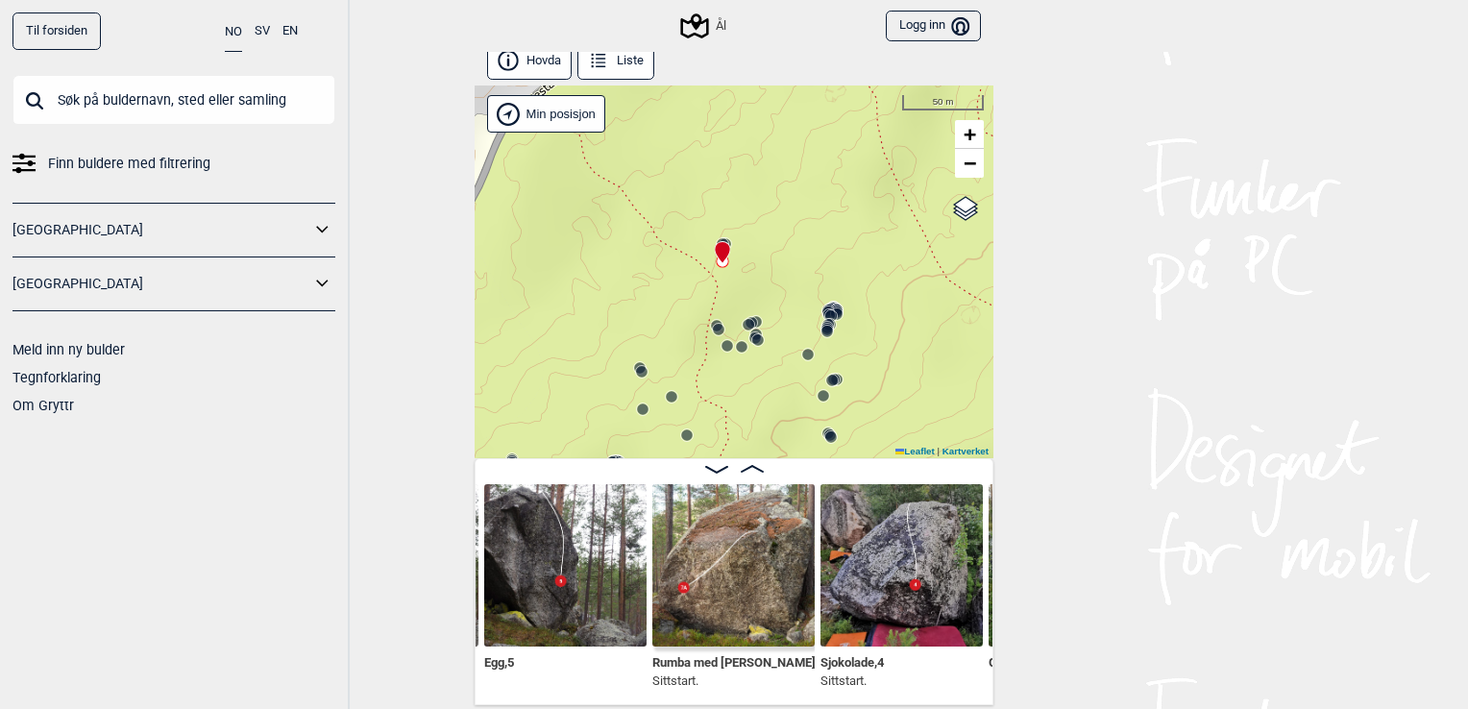
click at [715, 245] on icon at bounding box center [722, 252] width 14 height 21
click at [713, 332] on circle at bounding box center [719, 330] width 12 height 12
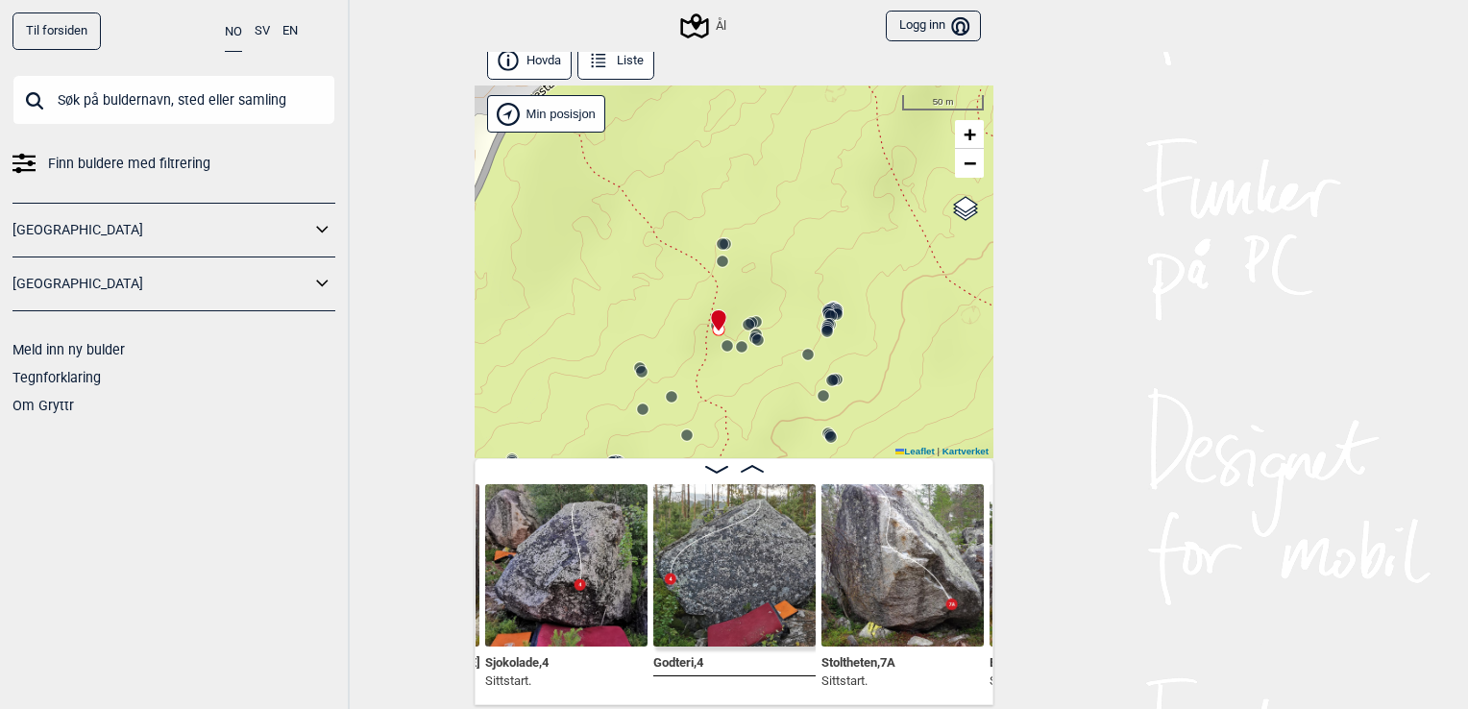
click at [717, 240] on circle at bounding box center [723, 244] width 12 height 12
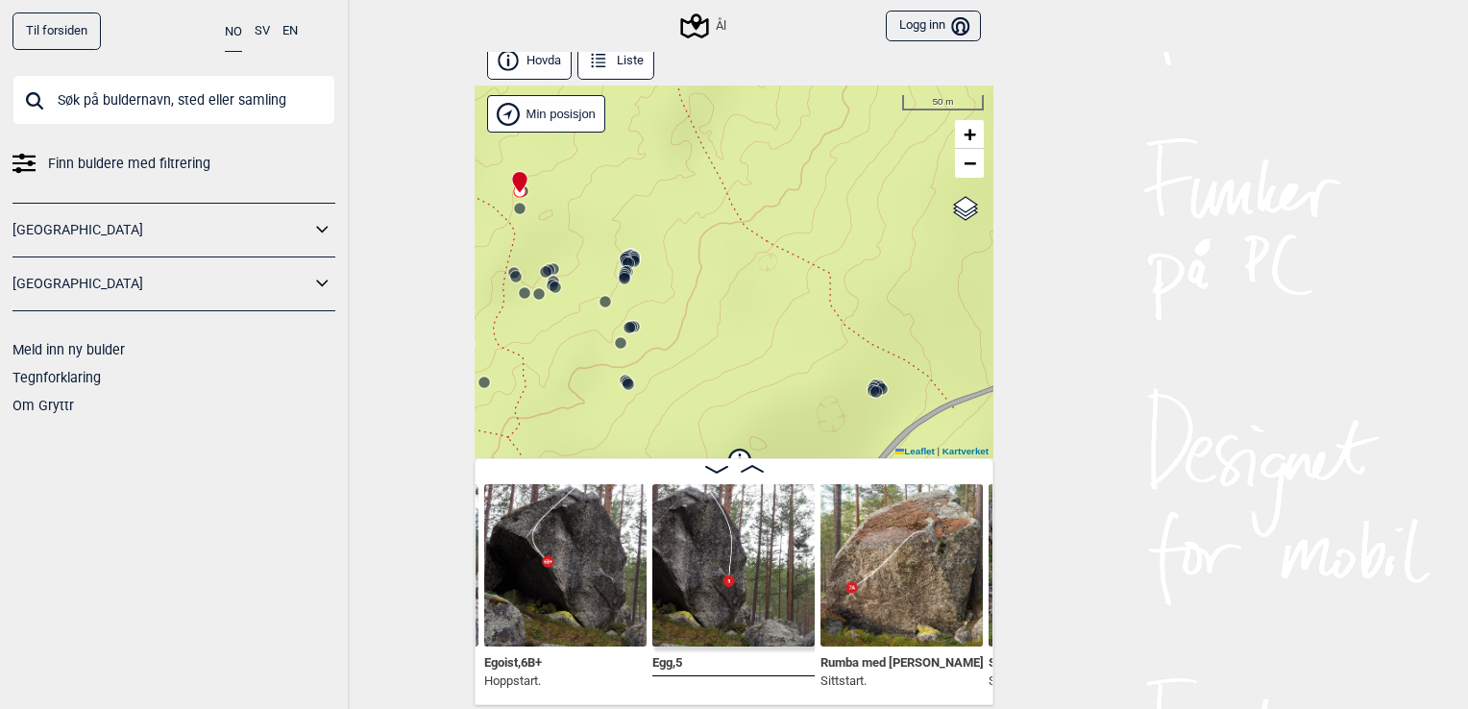
drag, startPoint x: 812, startPoint y: 254, endPoint x: 607, endPoint y: 199, distance: 211.8
click at [607, 199] on div "Ål" at bounding box center [734, 271] width 519 height 373
click at [866, 384] on icon at bounding box center [873, 389] width 15 height 15
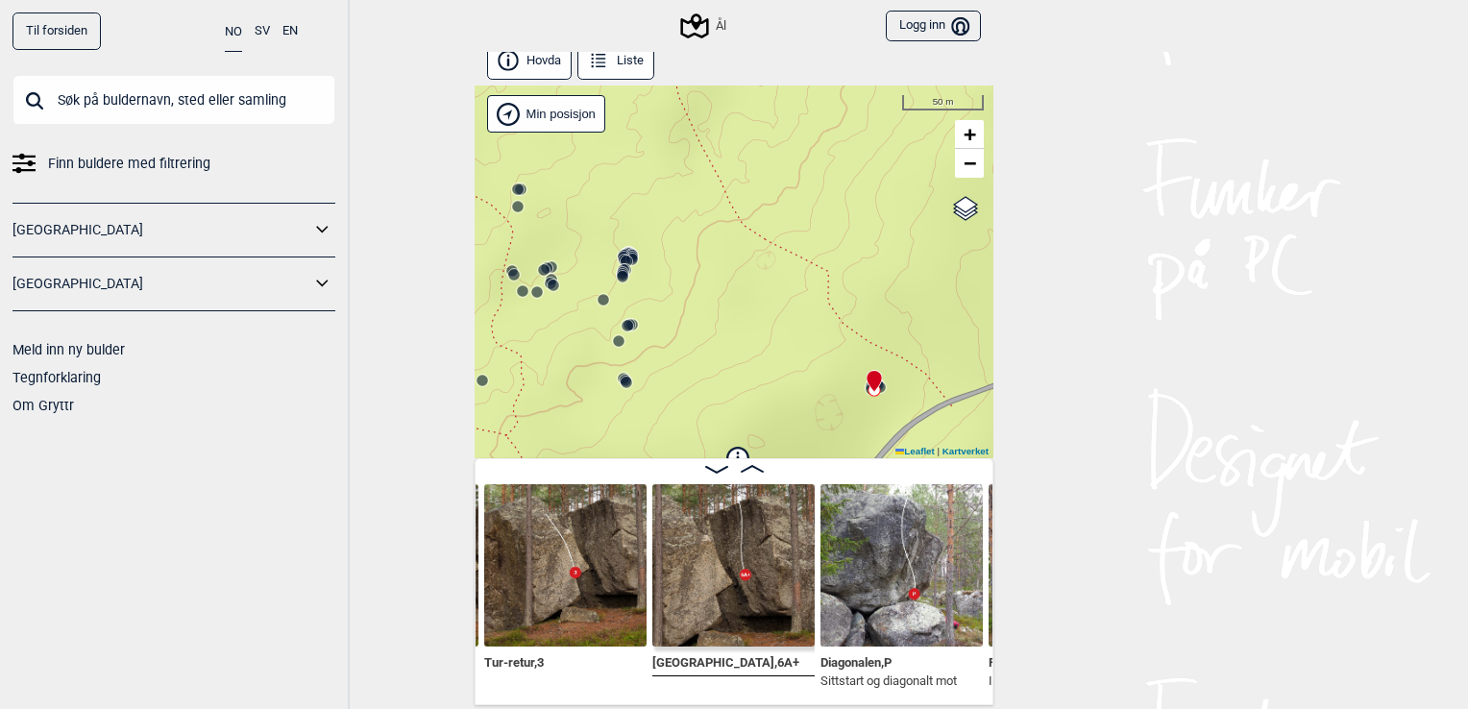
click at [876, 385] on circle at bounding box center [880, 387] width 12 height 12
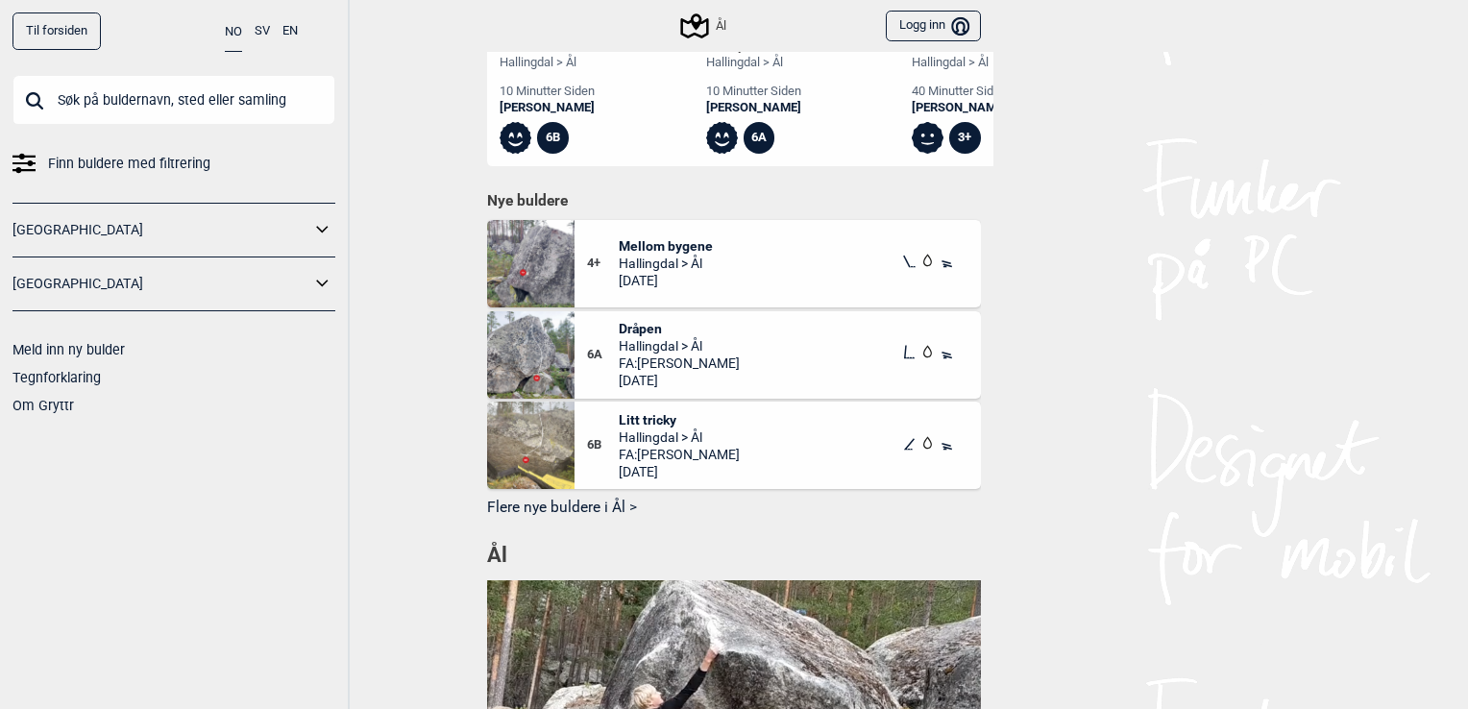
scroll to position [937, 0]
click at [499, 514] on button "Flere nye buldere i Ål >" at bounding box center [734, 507] width 494 height 30
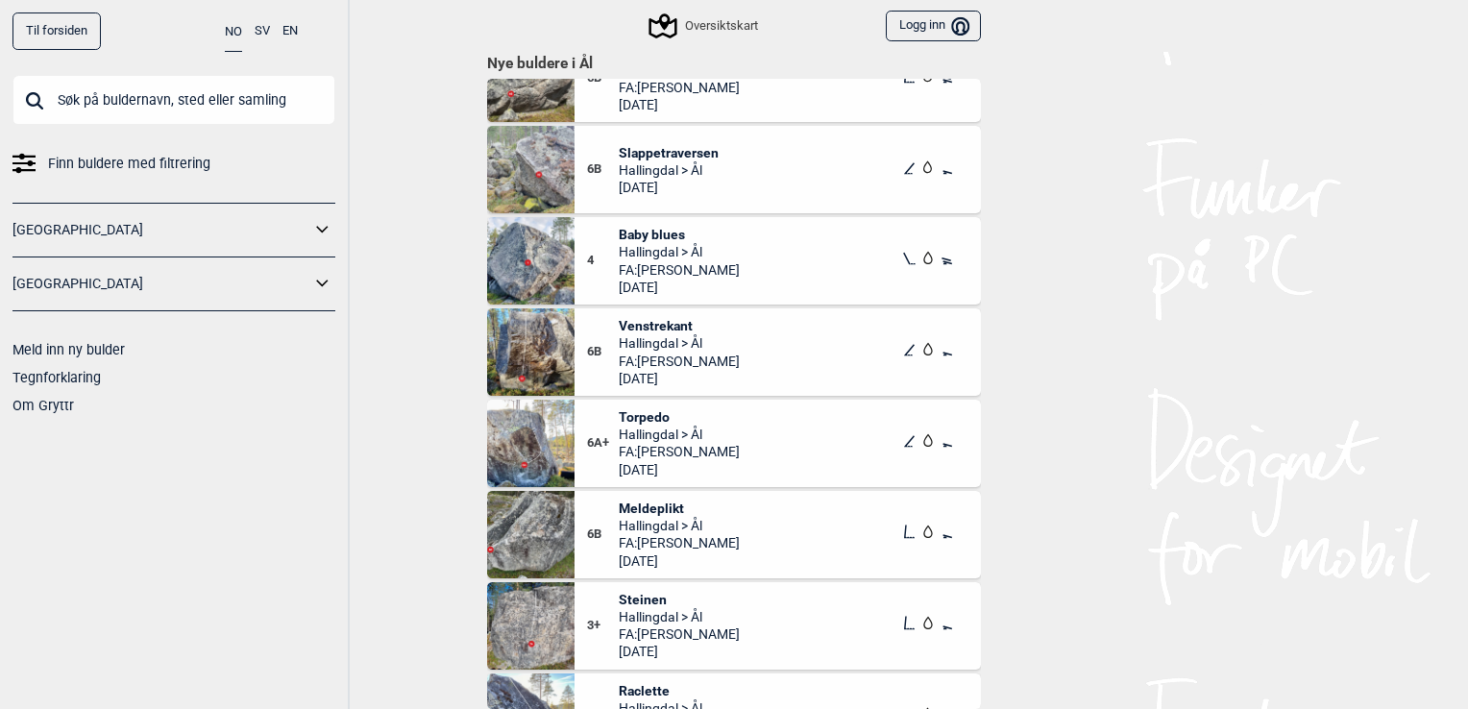
scroll to position [918, 0]
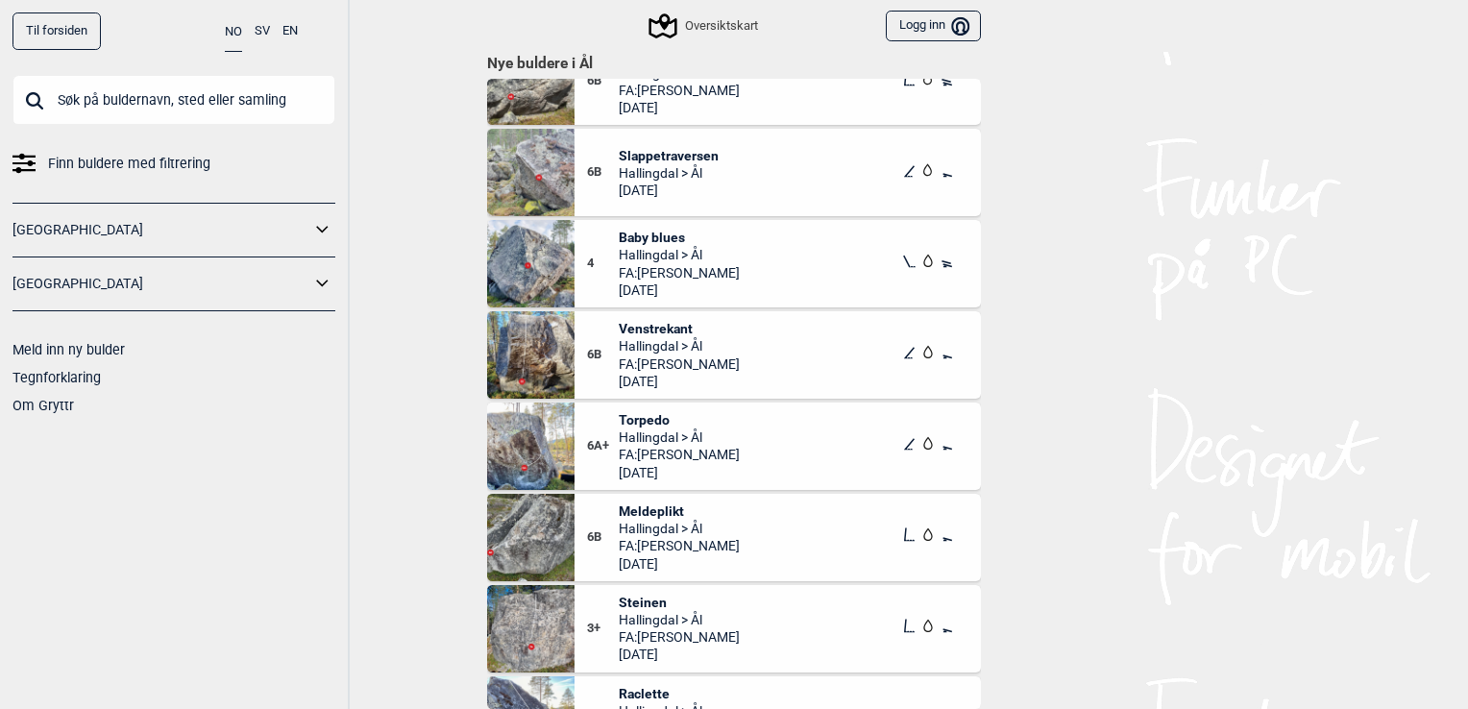
click at [649, 324] on span "Venstrekant" at bounding box center [679, 328] width 121 height 17
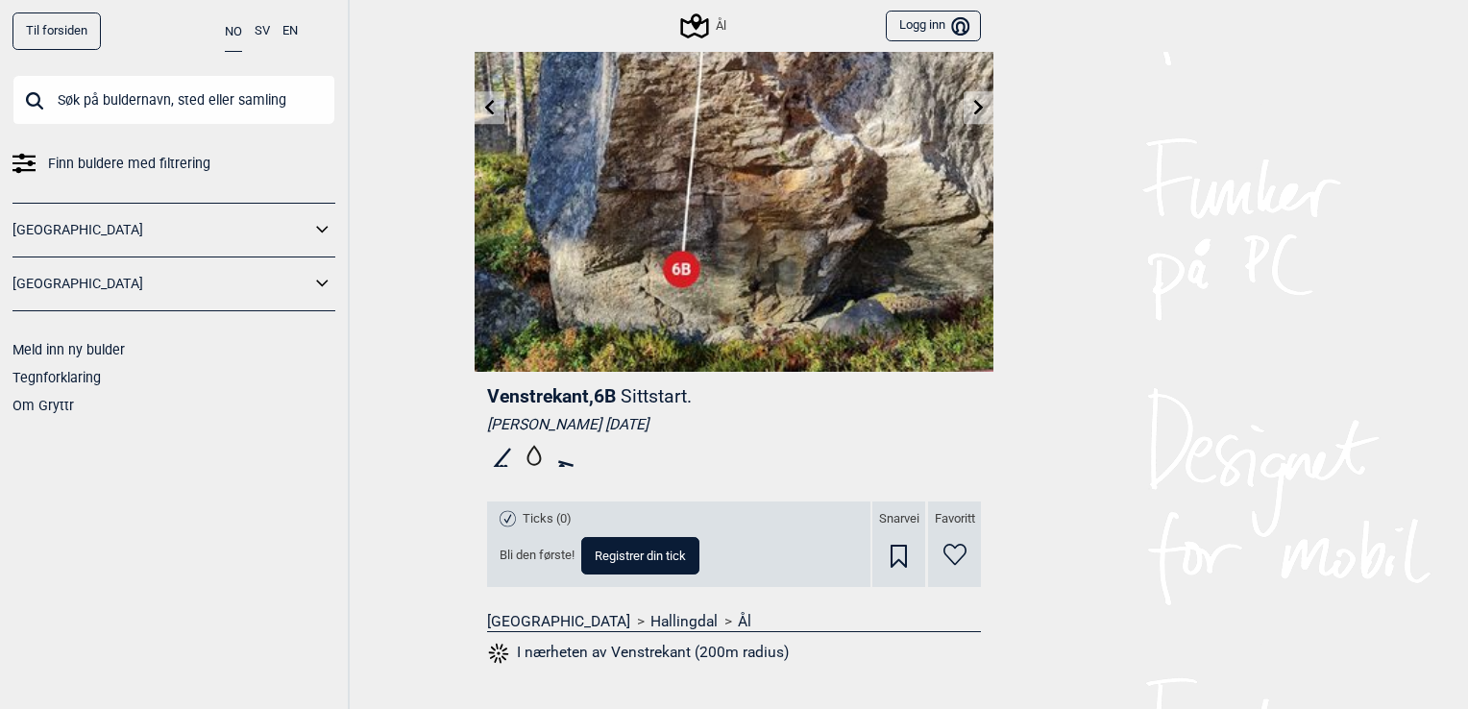
scroll to position [252, 0]
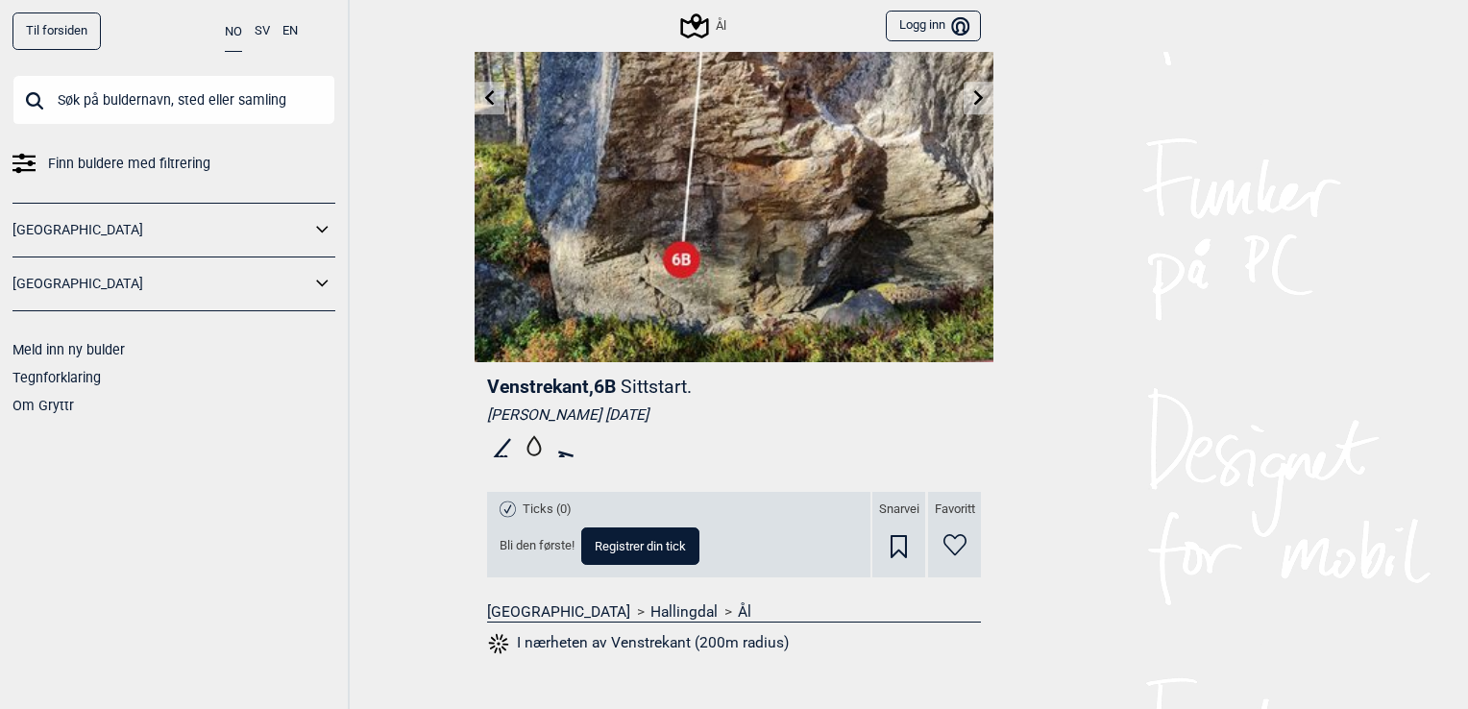
click at [625, 644] on button "I nærheten av Venstrekant (200m radius)" at bounding box center [638, 643] width 302 height 25
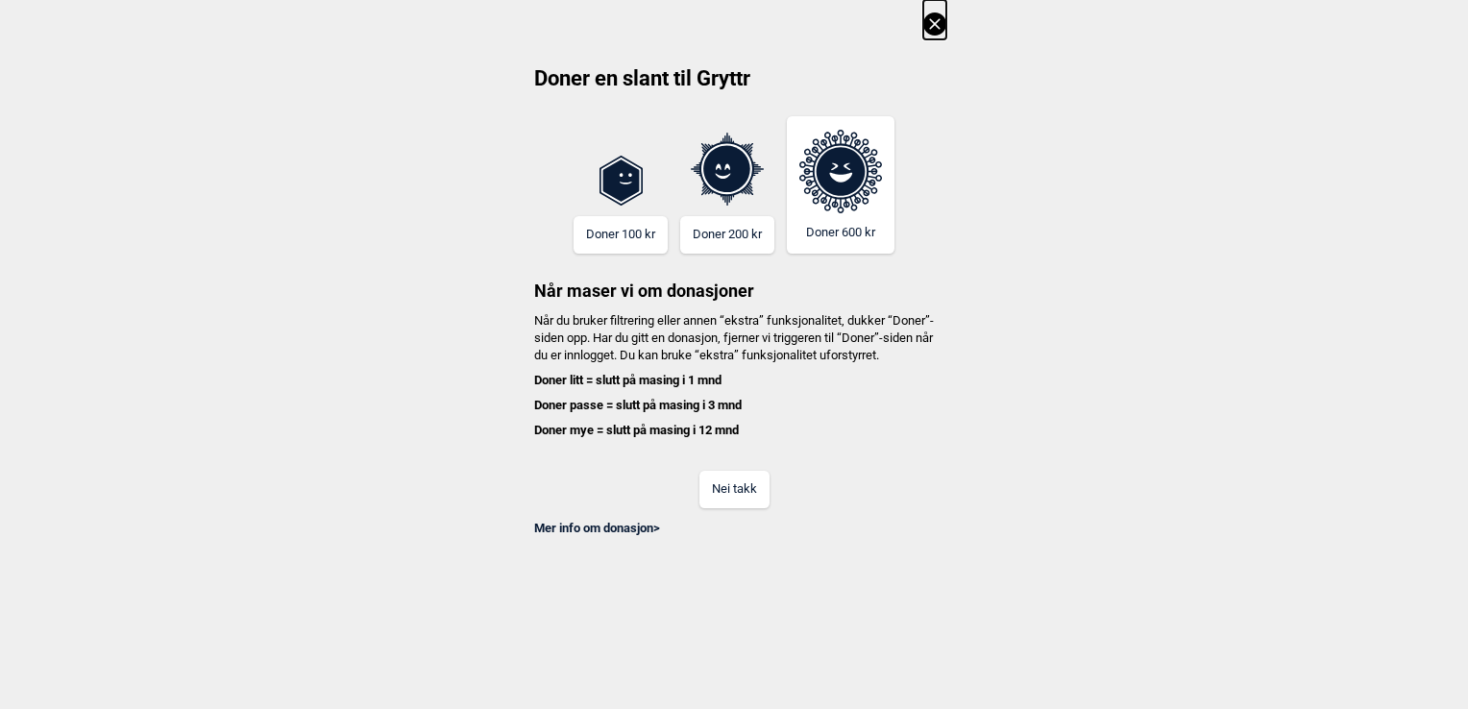
scroll to position [0, 12337]
click at [730, 498] on button "Nei takk" at bounding box center [734, 489] width 70 height 37
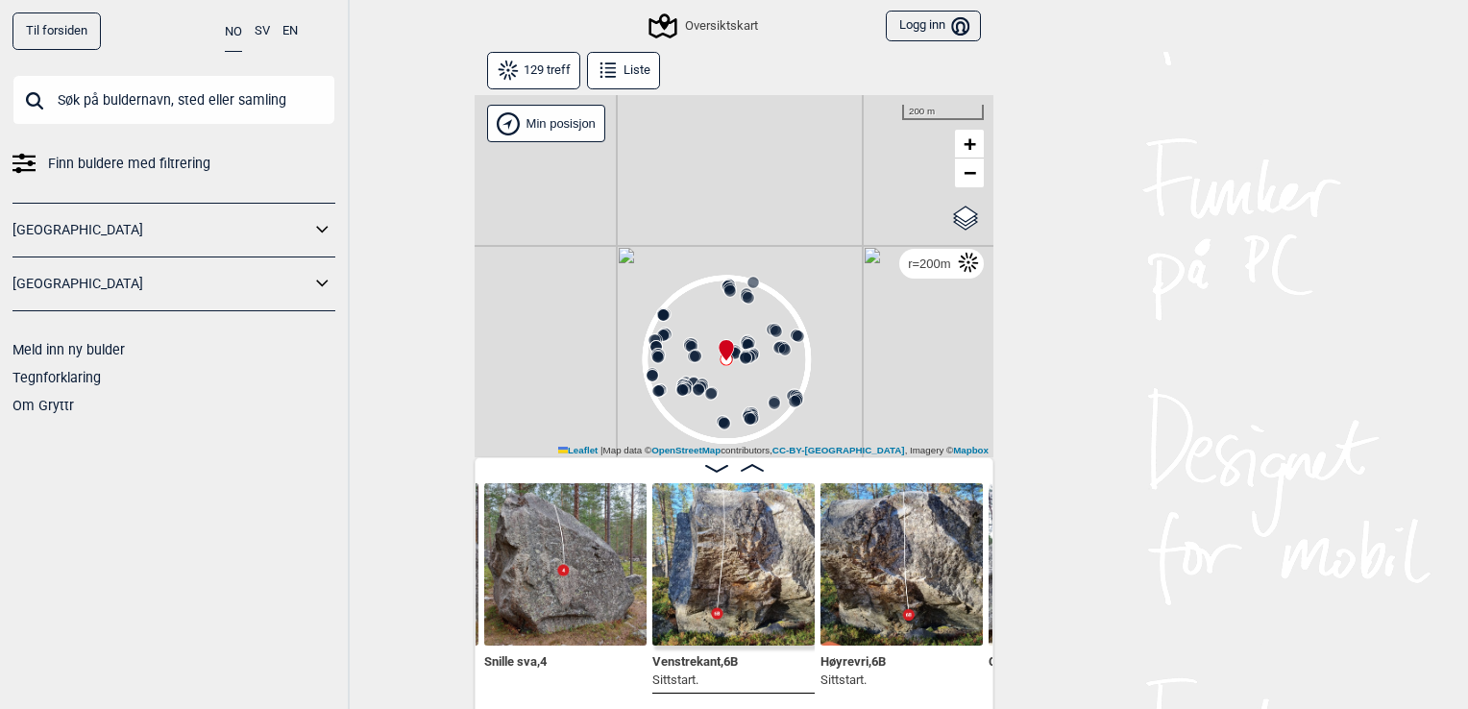
drag, startPoint x: 834, startPoint y: 373, endPoint x: 826, endPoint y: 324, distance: 49.6
click at [826, 324] on div "Gol [GEOGRAPHIC_DATA] Kolomoen [GEOGRAPHIC_DATA] [GEOGRAPHIC_DATA][PERSON_NAME]…" at bounding box center [734, 276] width 519 height 362
click at [740, 354] on circle at bounding box center [746, 358] width 12 height 12
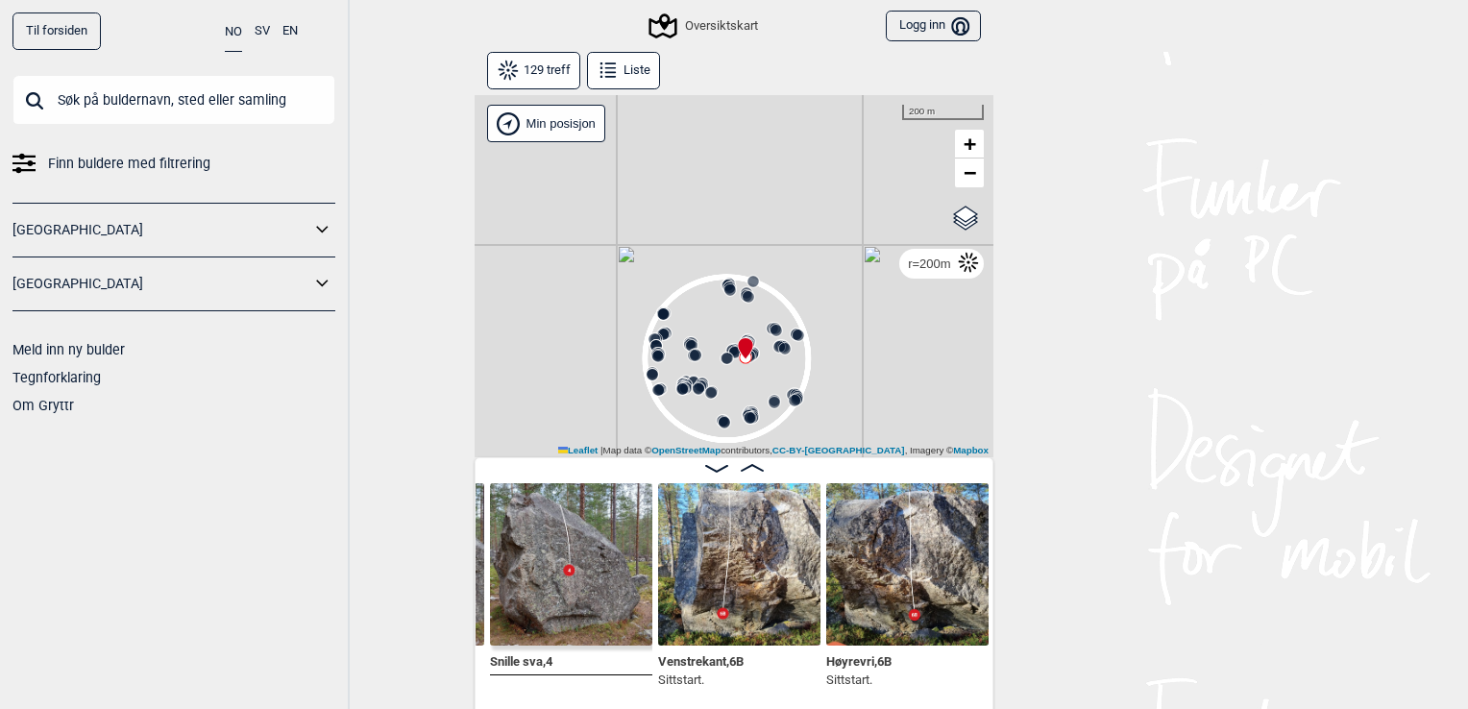
scroll to position [0, 12175]
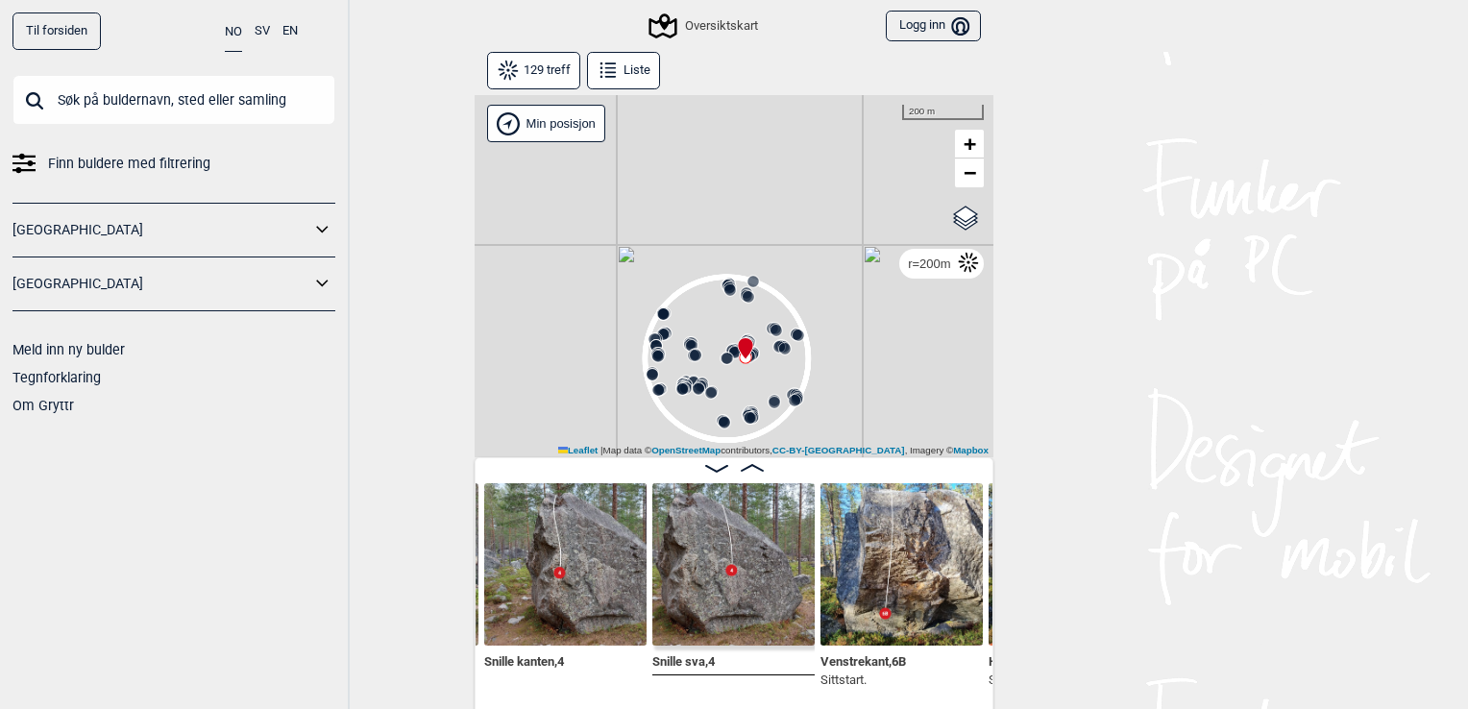
click at [748, 352] on icon at bounding box center [749, 356] width 15 height 15
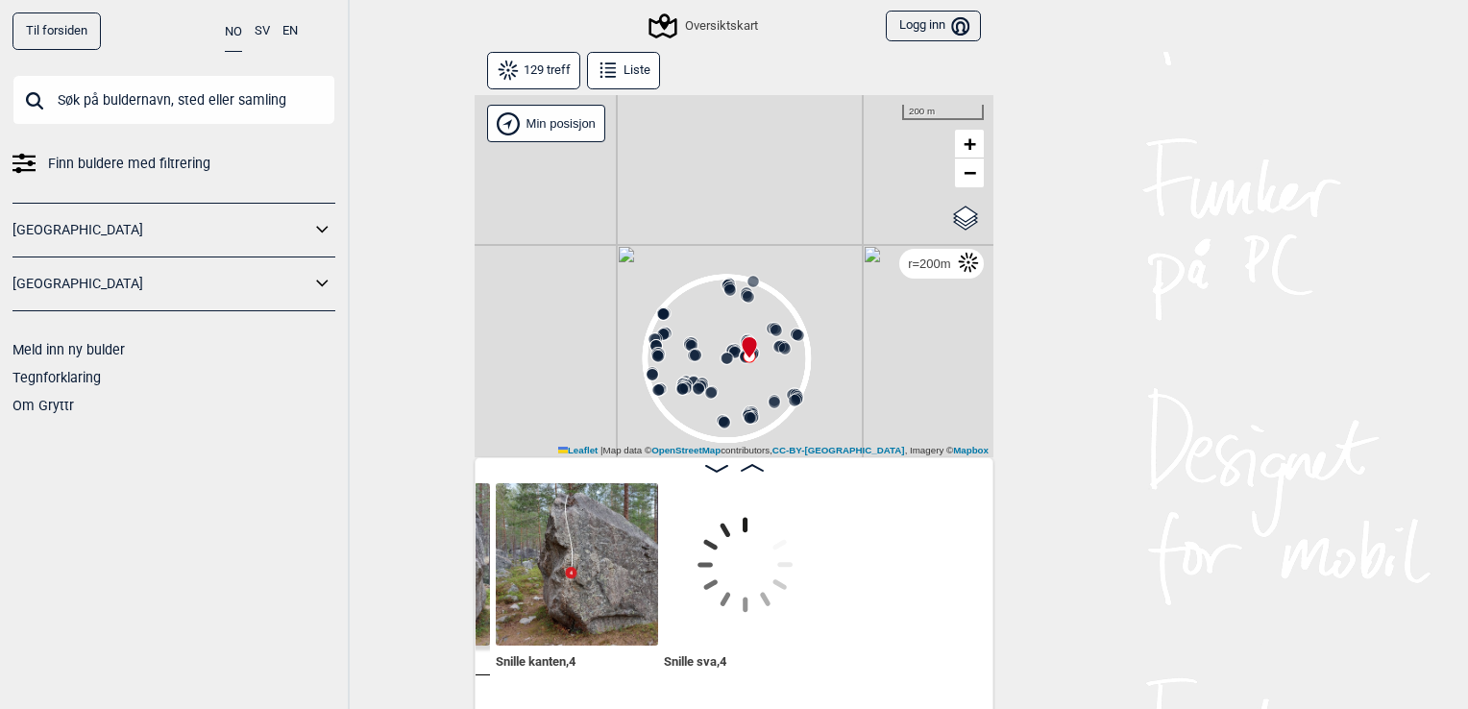
scroll to position [0, 11849]
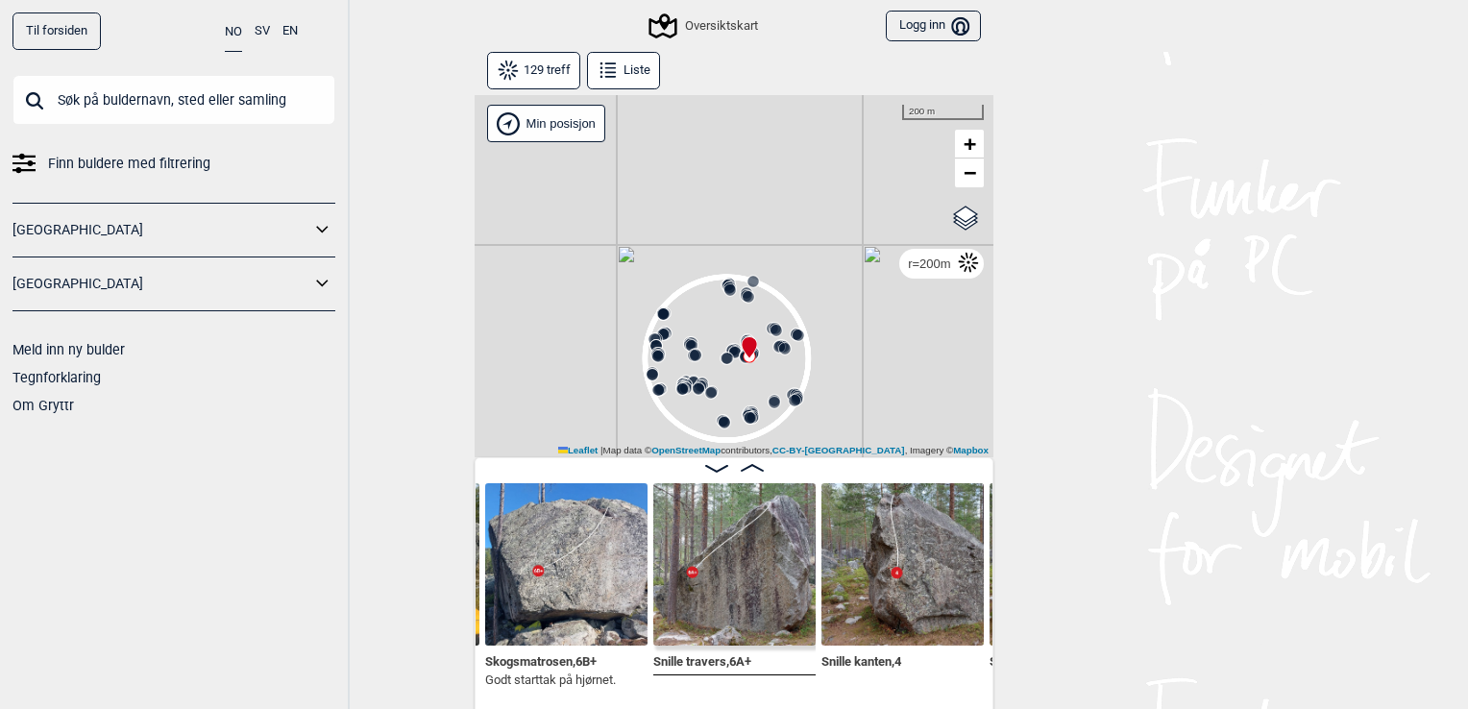
click at [779, 344] on circle at bounding box center [785, 349] width 12 height 12
